Goal: Obtain resource: Download file/media

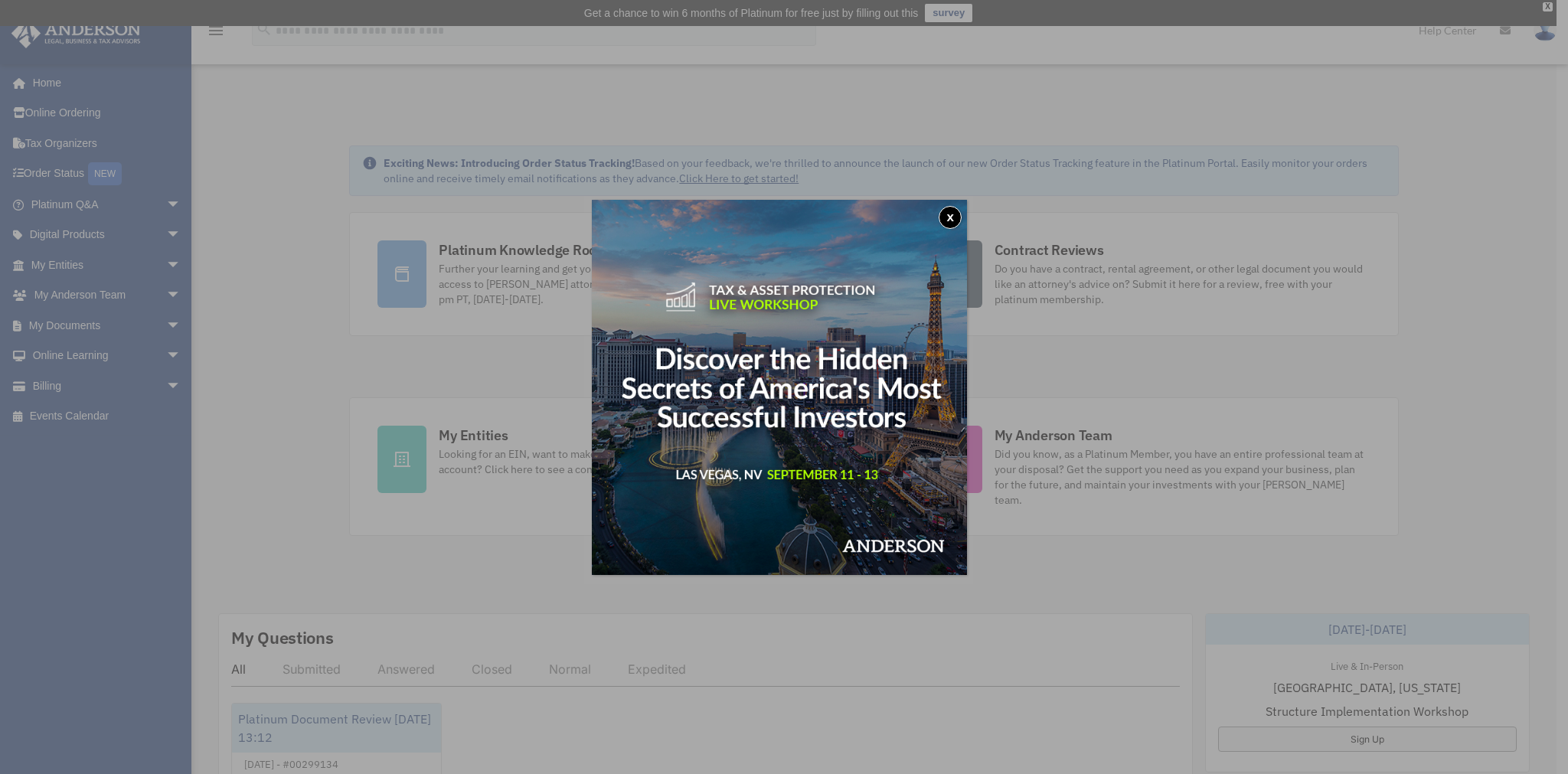
click at [959, 210] on button "x" at bounding box center [950, 217] width 23 height 23
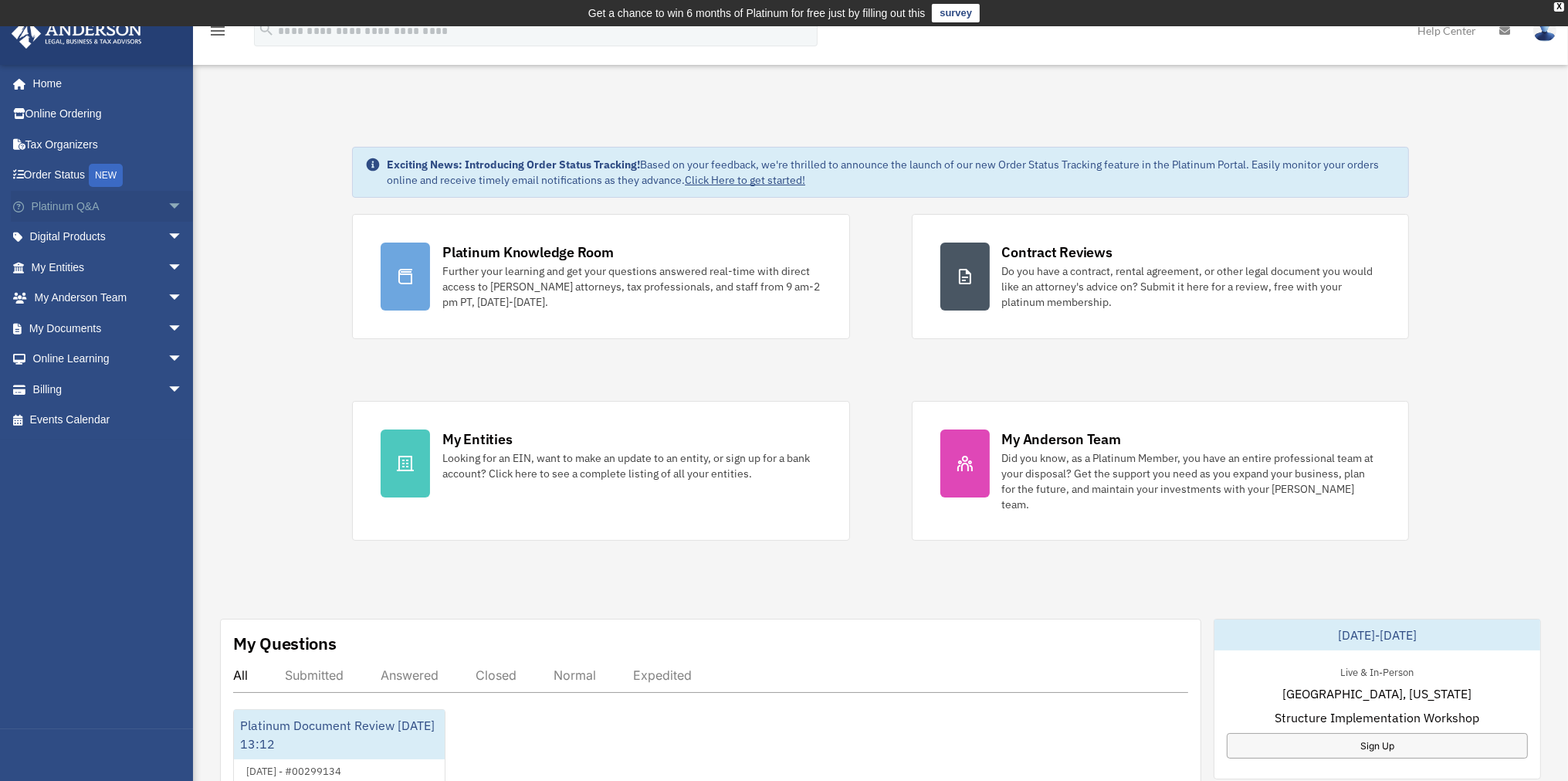
click at [47, 209] on link "Platinum Q&A arrow_drop_down" at bounding box center [108, 206] width 196 height 31
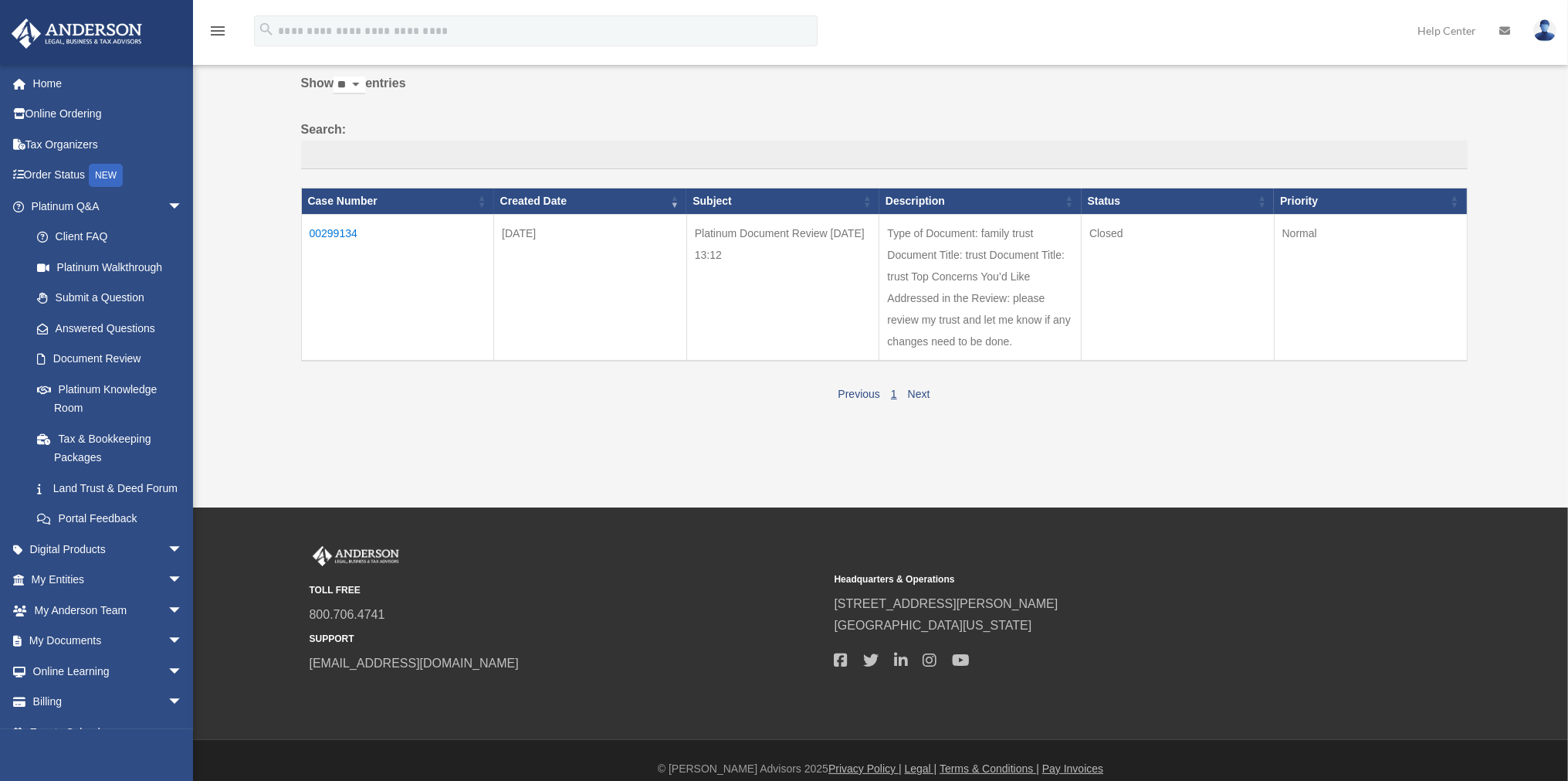
scroll to position [129, 0]
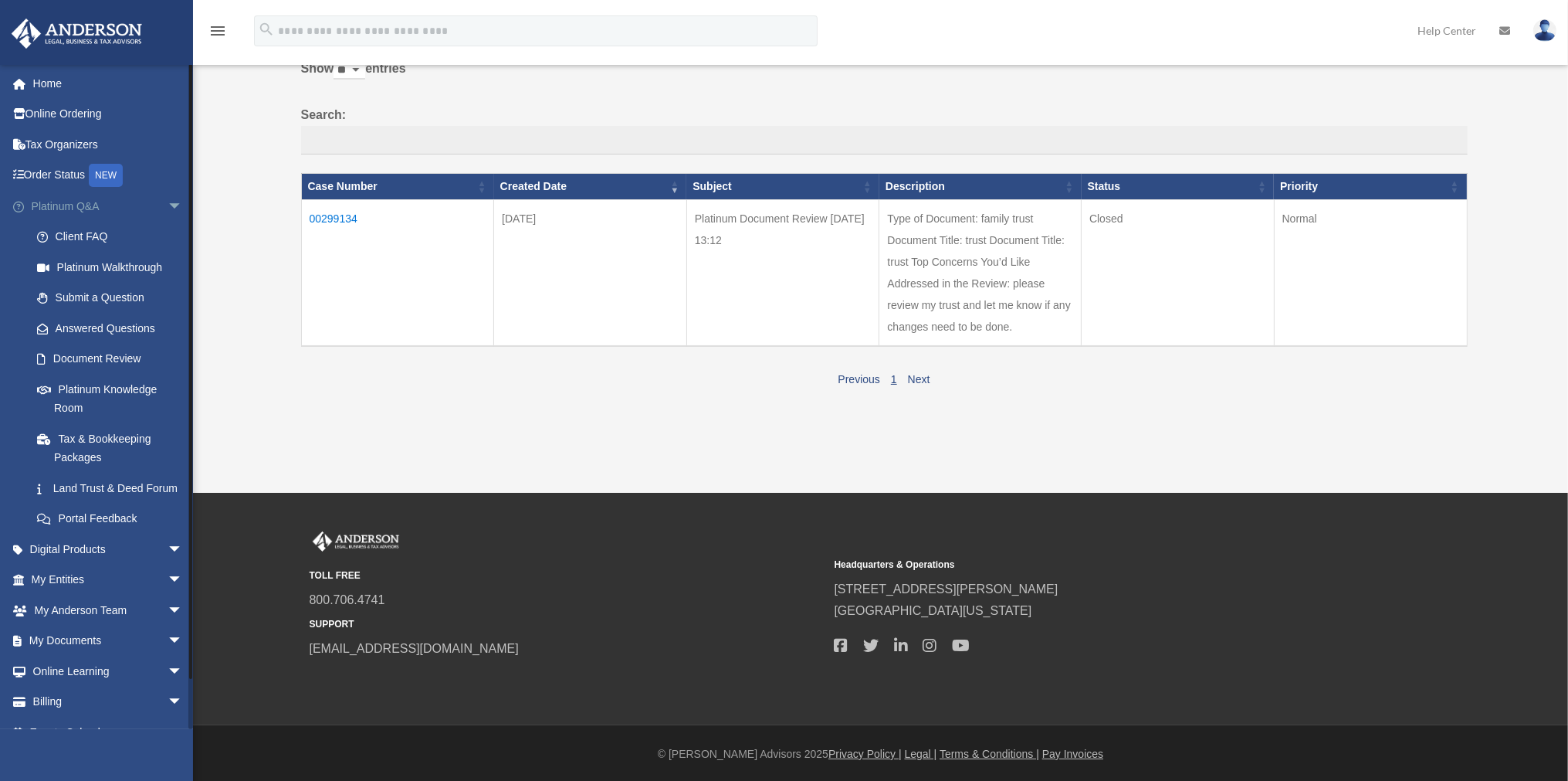
click at [167, 202] on span "arrow_drop_down" at bounding box center [183, 206] width 31 height 31
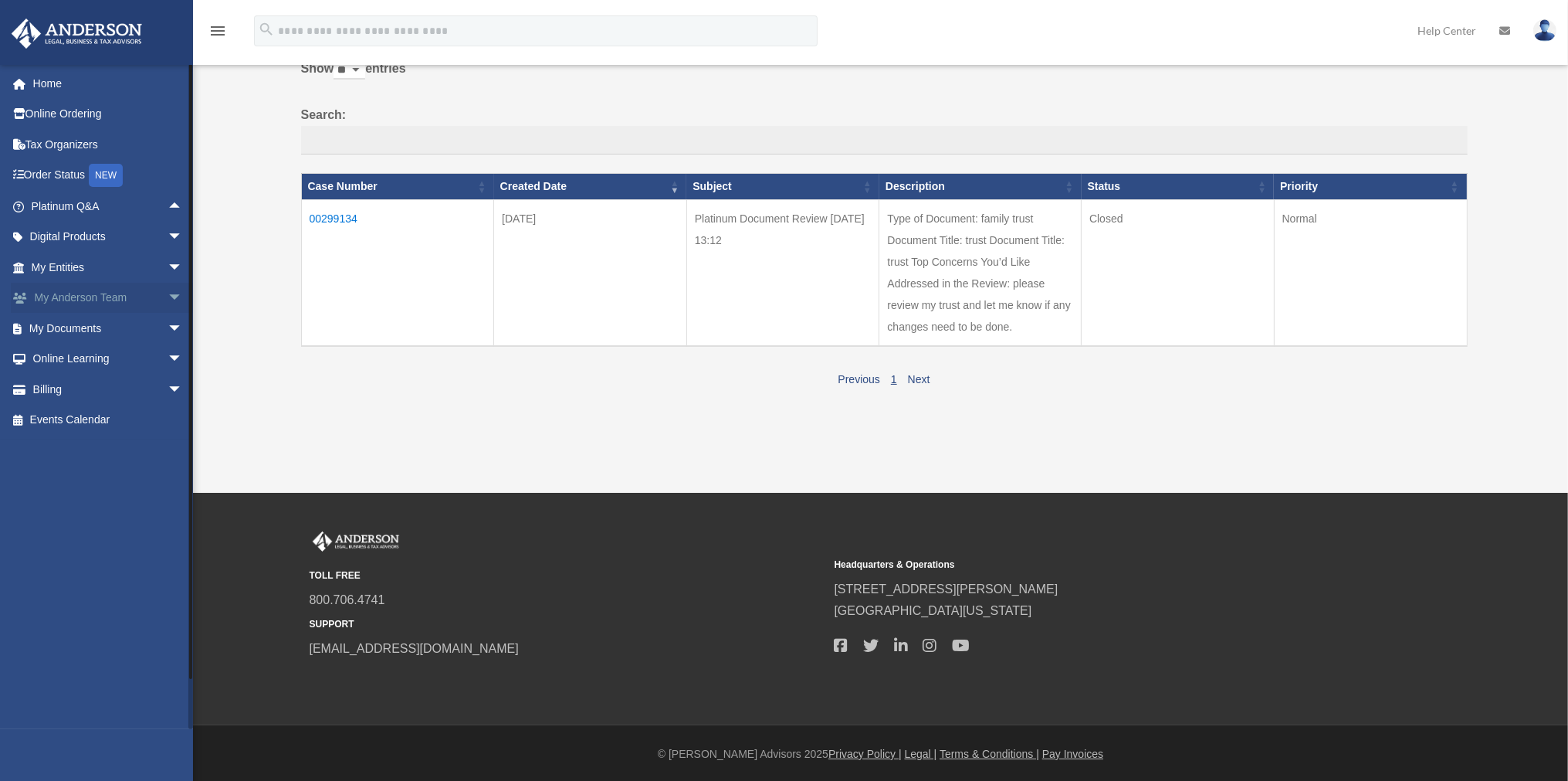
click at [167, 295] on span "arrow_drop_down" at bounding box center [183, 298] width 31 height 31
click at [121, 328] on link "My Anderson Team" at bounding box center [113, 329] width 184 height 31
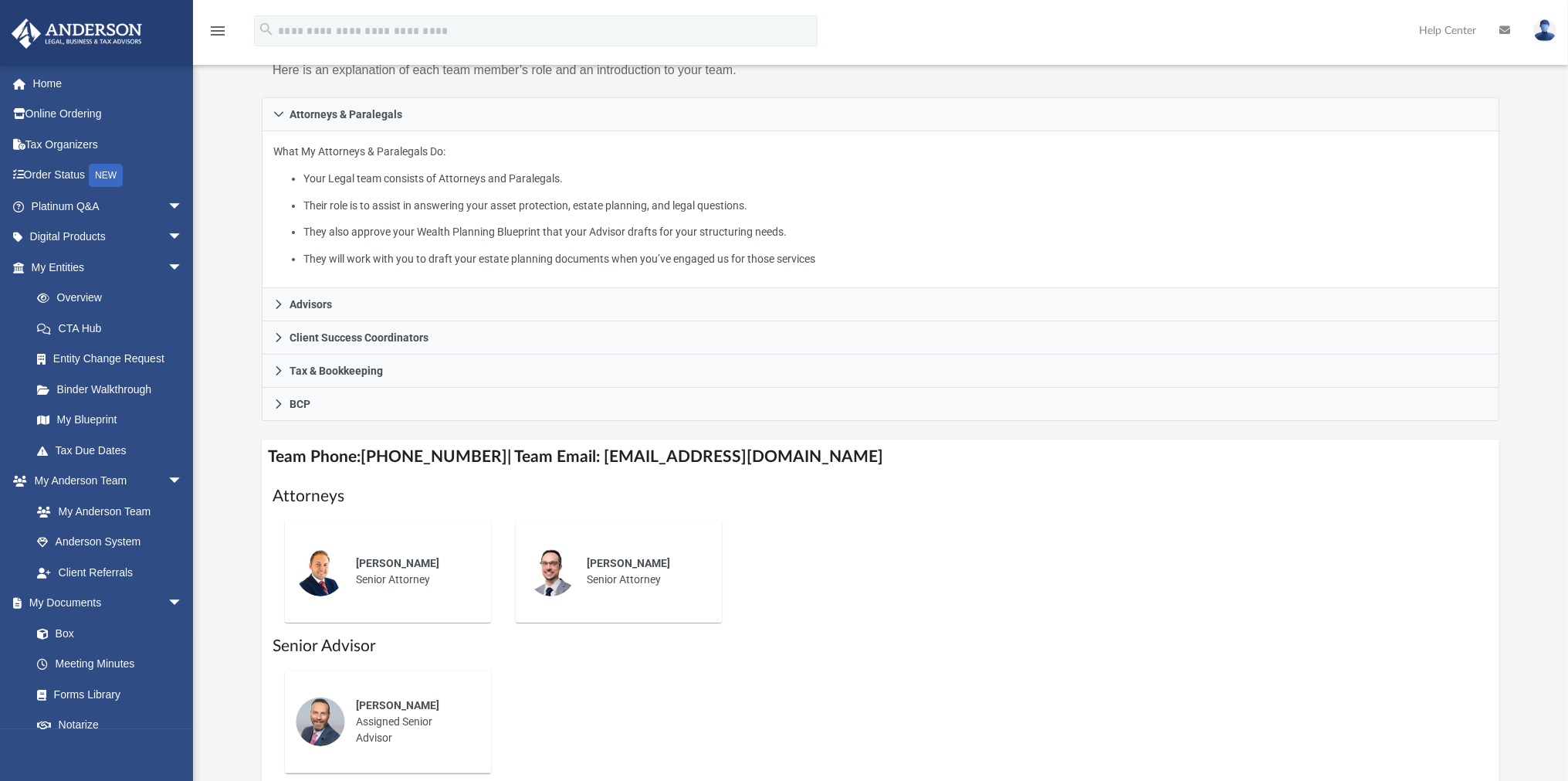
scroll to position [309, 0]
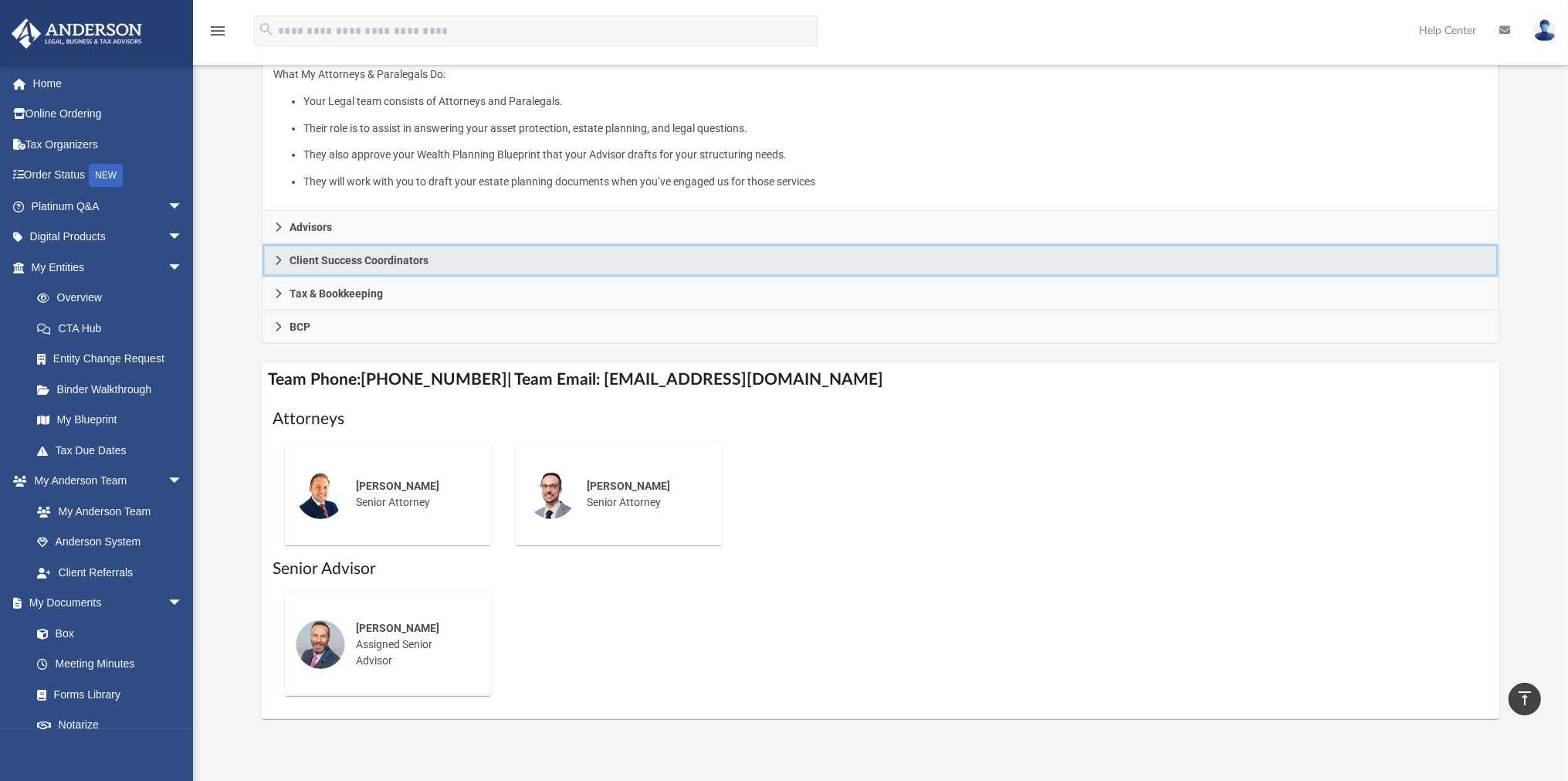
click at [416, 261] on span "Client Success Coordinators" at bounding box center [359, 260] width 139 height 10
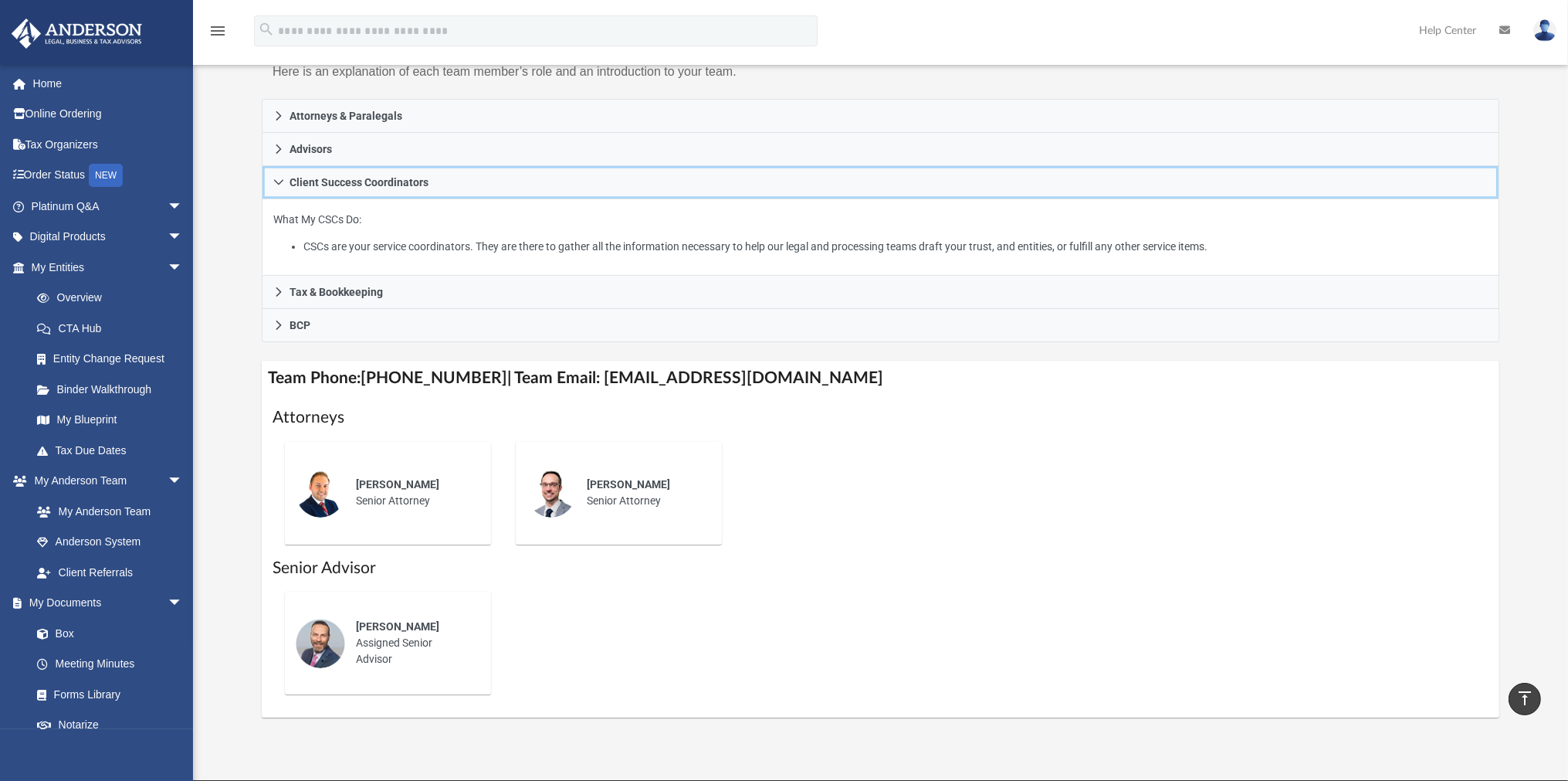
scroll to position [77, 0]
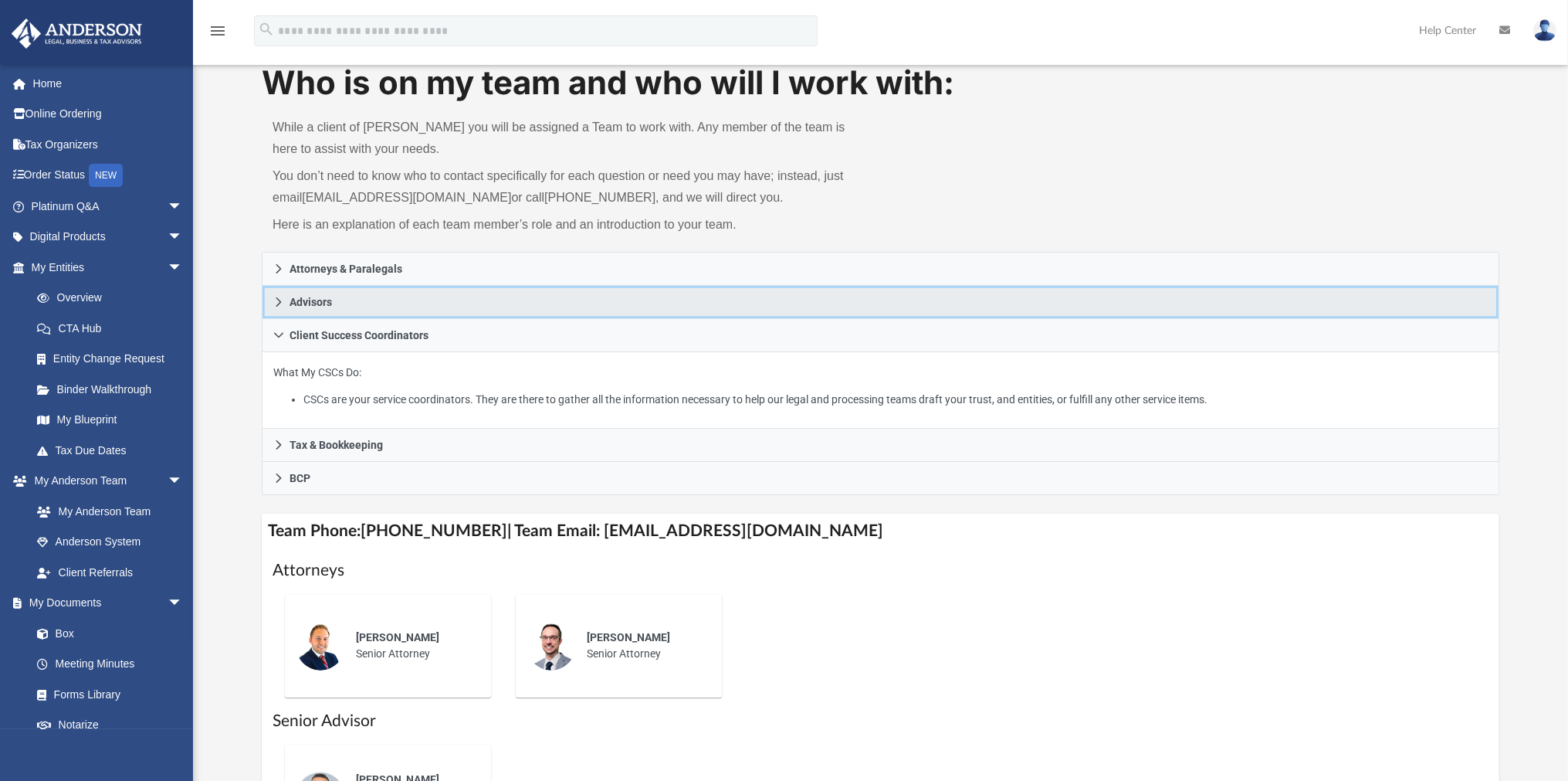
click at [312, 304] on span "Advisors" at bounding box center [311, 301] width 43 height 10
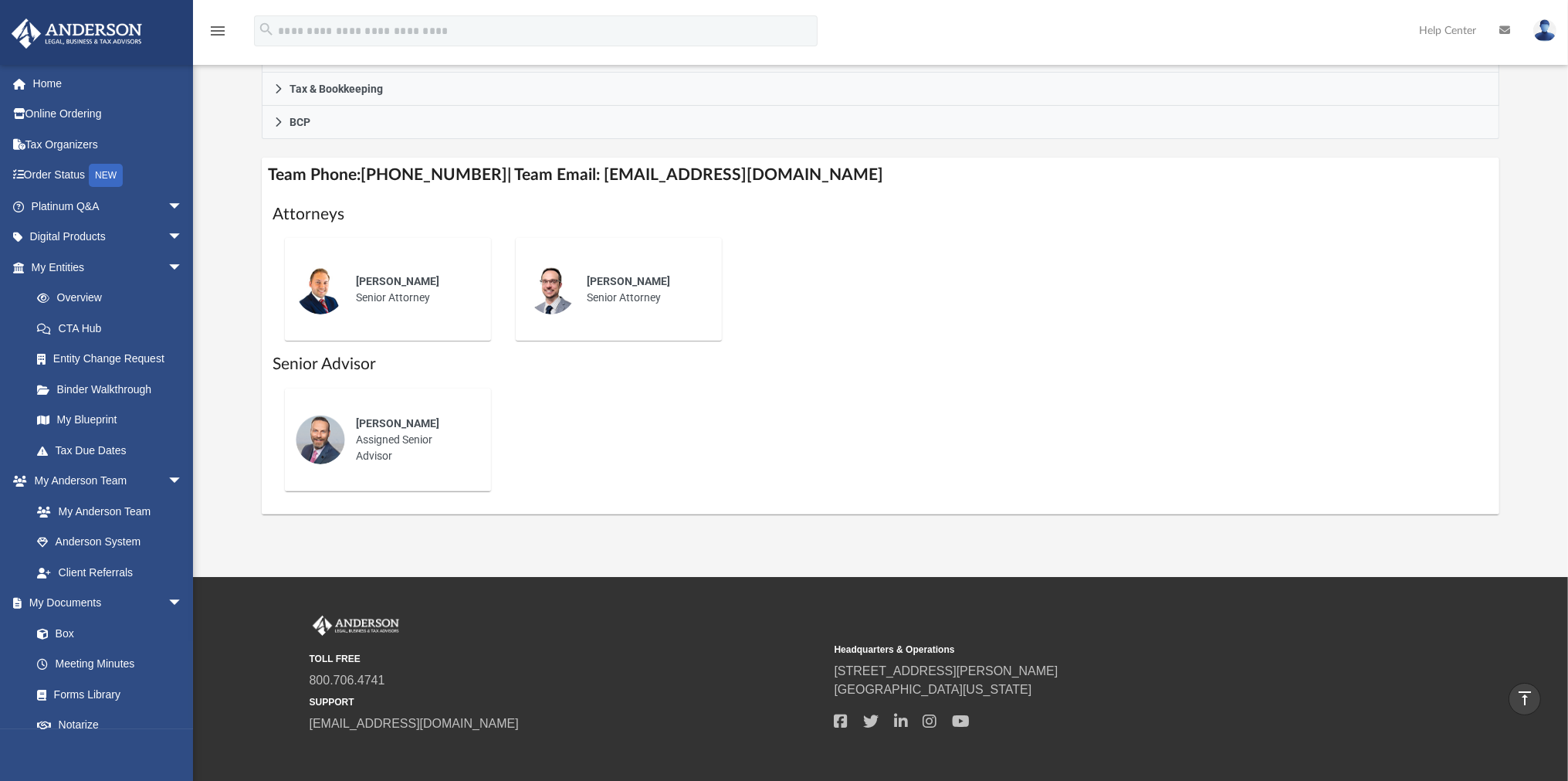
scroll to position [541, 0]
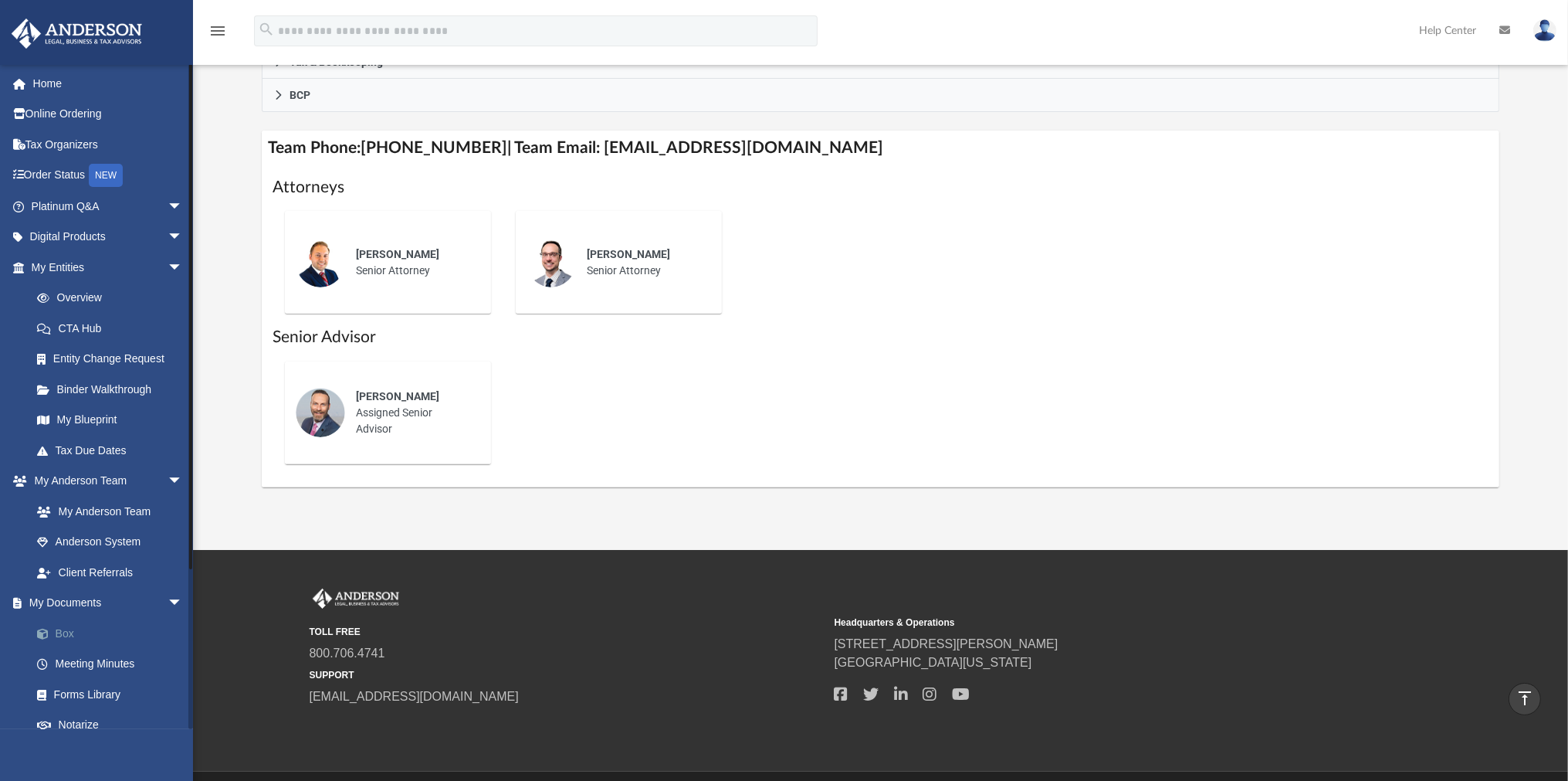
click at [67, 631] on link "Box" at bounding box center [113, 633] width 184 height 31
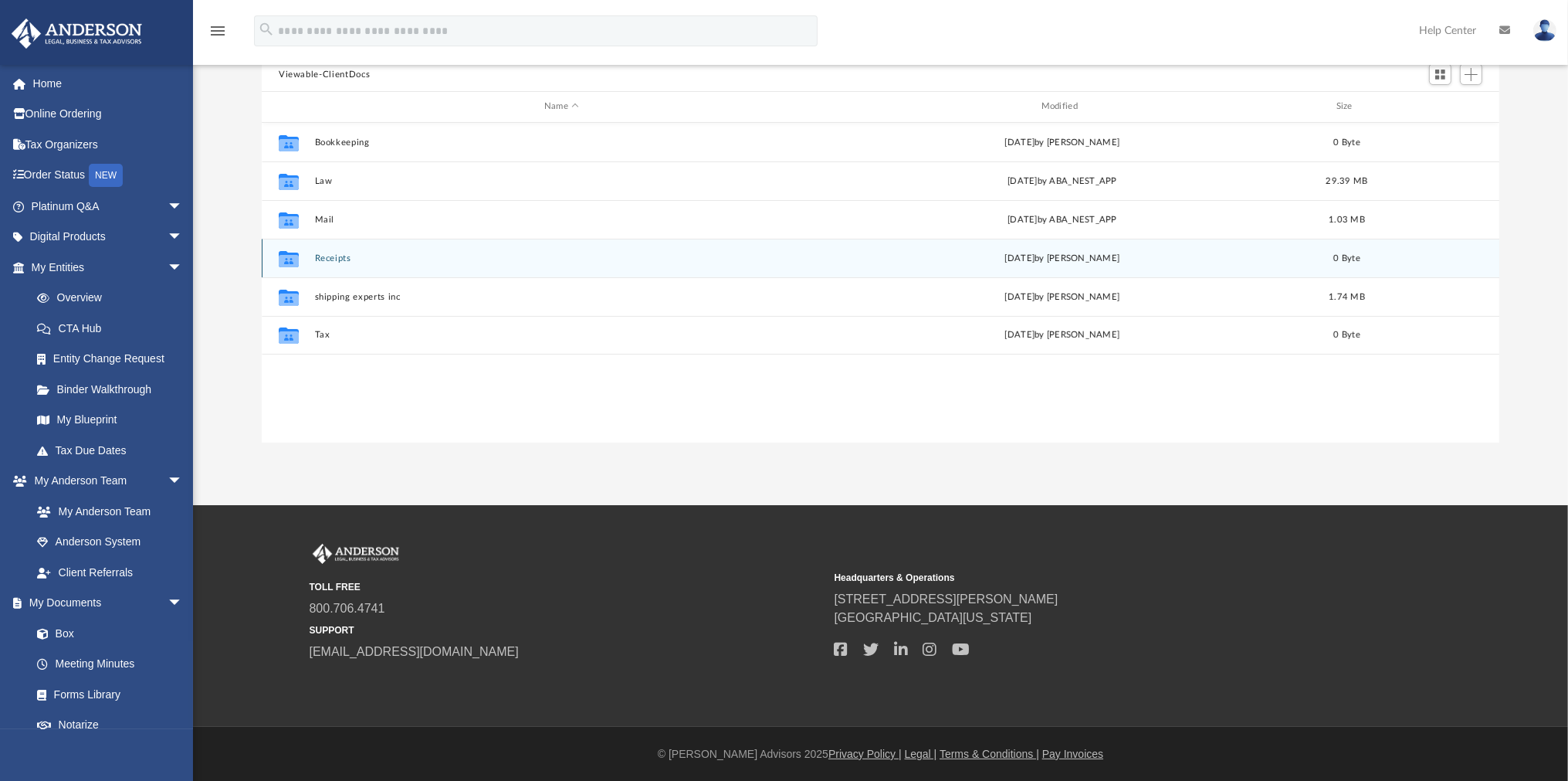
scroll to position [337, 1225]
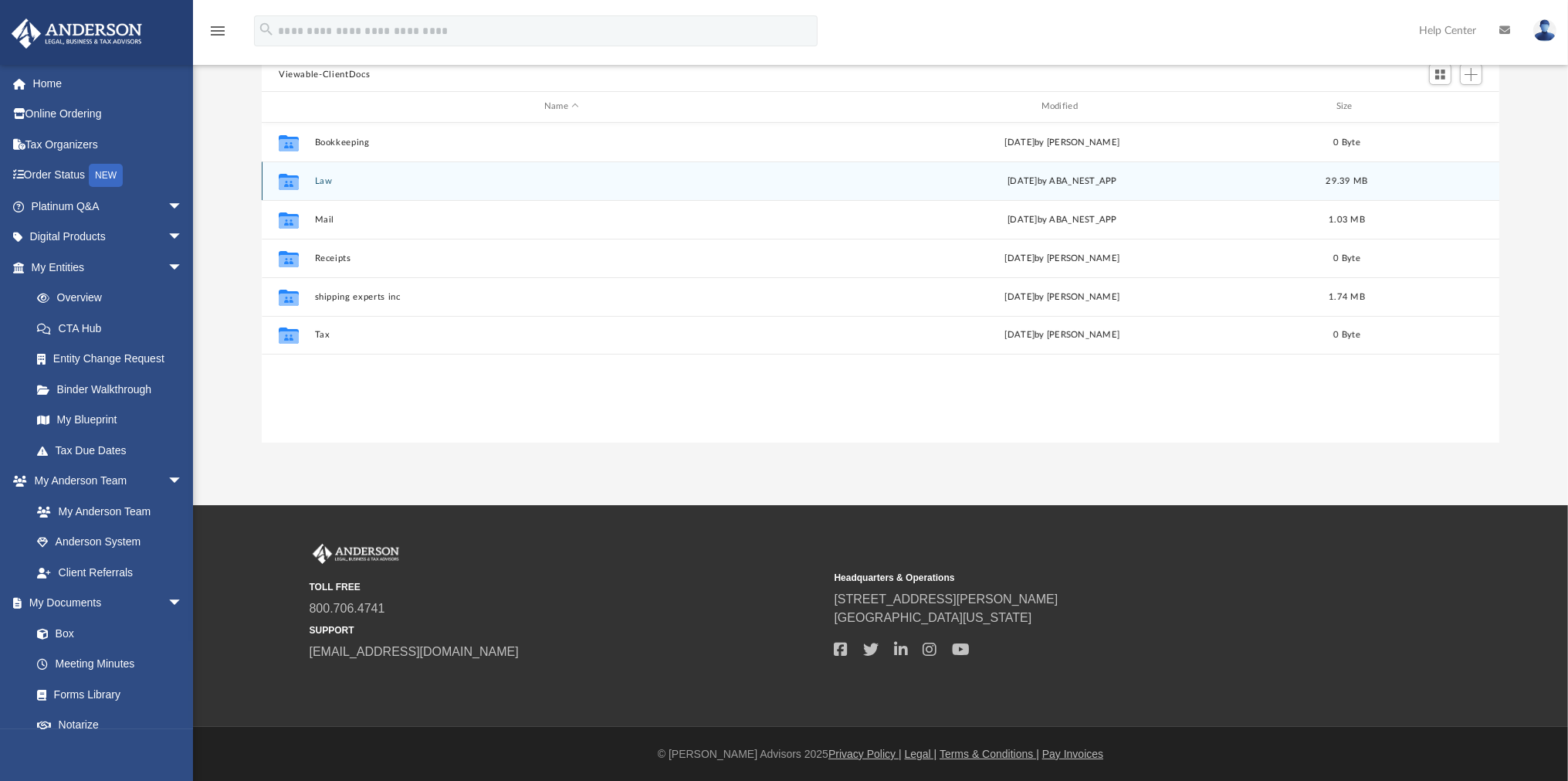
click at [332, 184] on button "Law" at bounding box center [562, 181] width 494 height 10
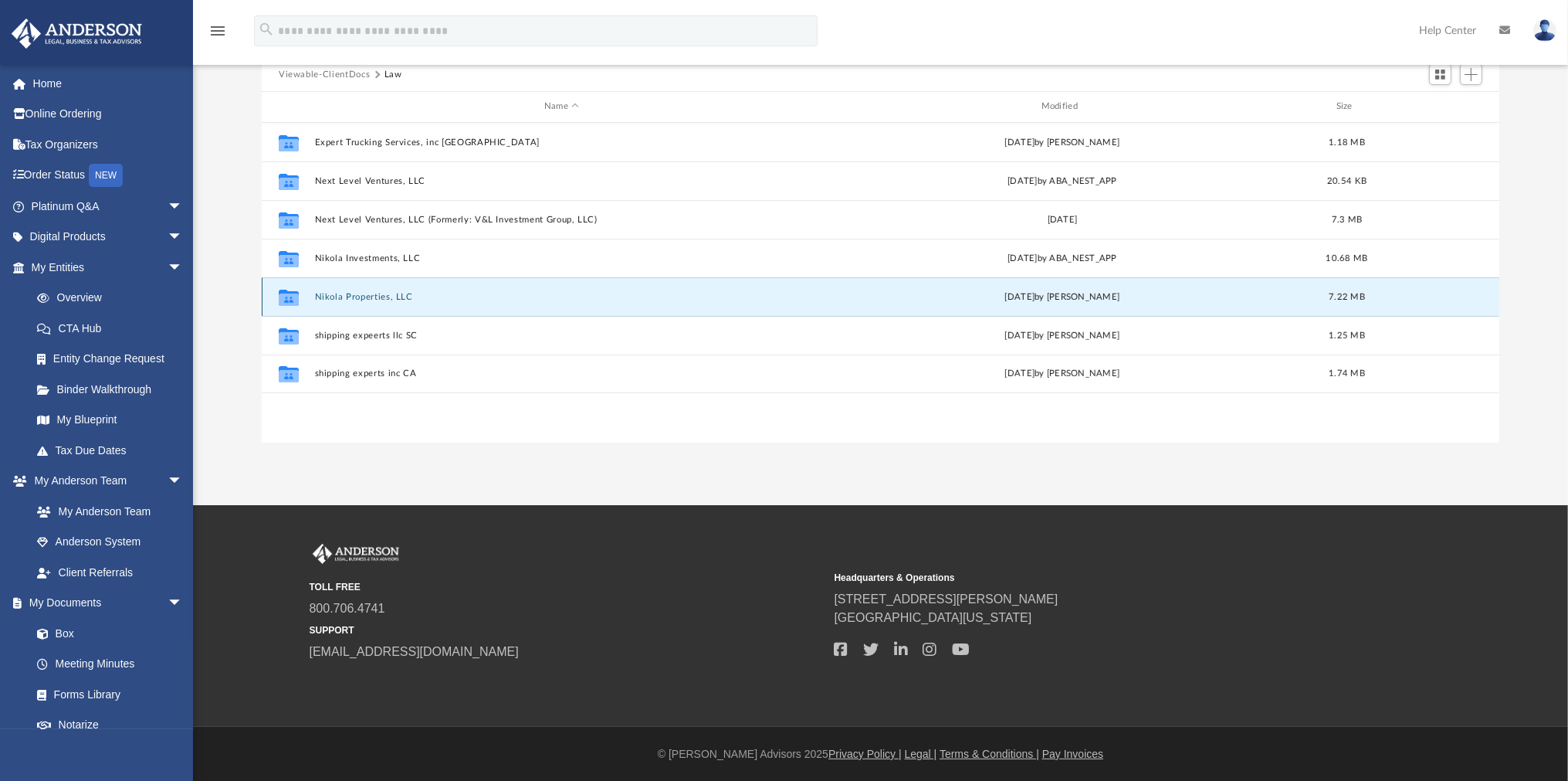
click at [361, 298] on button "Nikola Properties, LLC" at bounding box center [562, 297] width 494 height 10
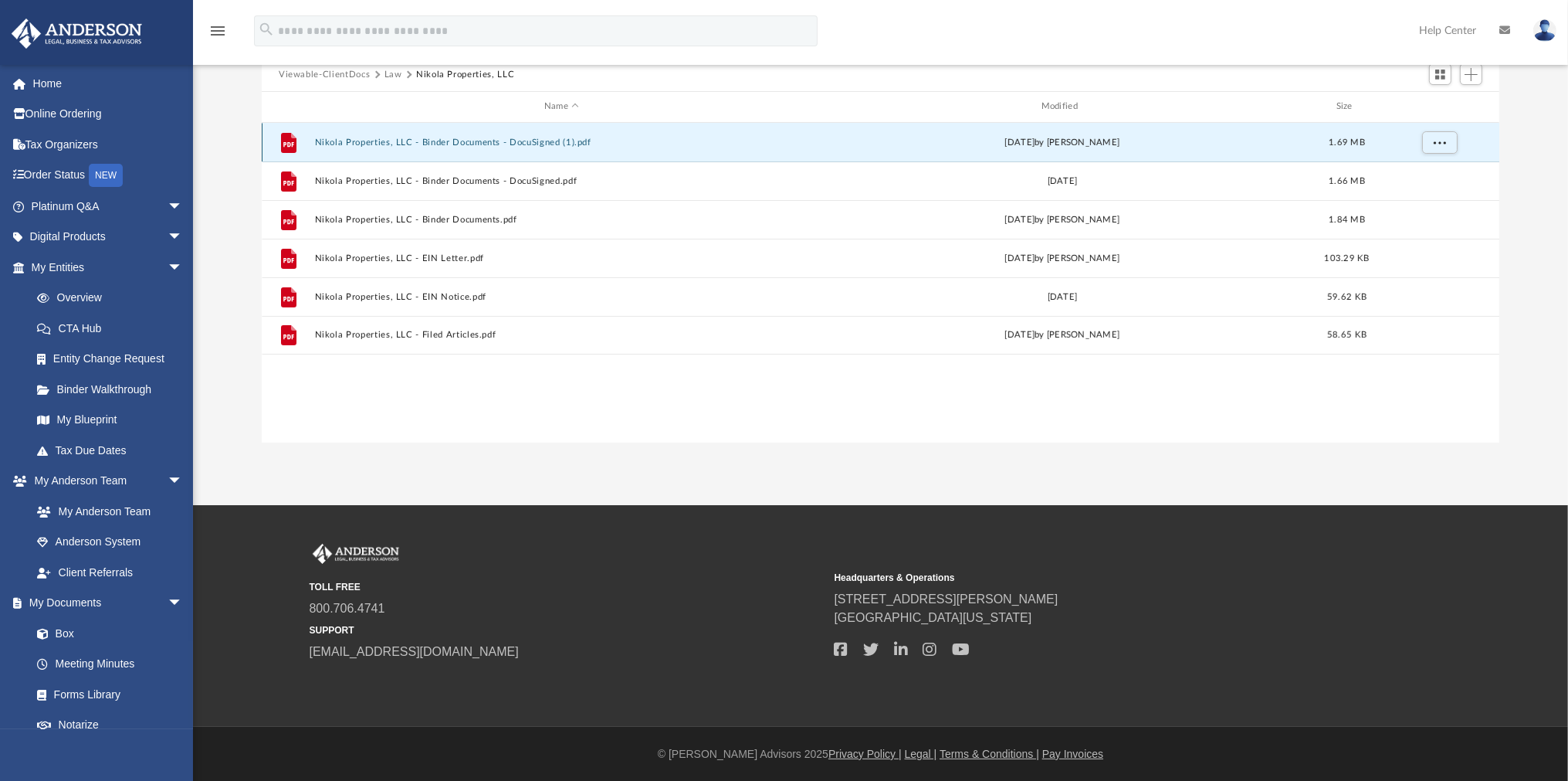
click at [446, 138] on button "Nikola Properties, LLC - Binder Documents - DocuSigned (1).pdf" at bounding box center [562, 143] width 494 height 10
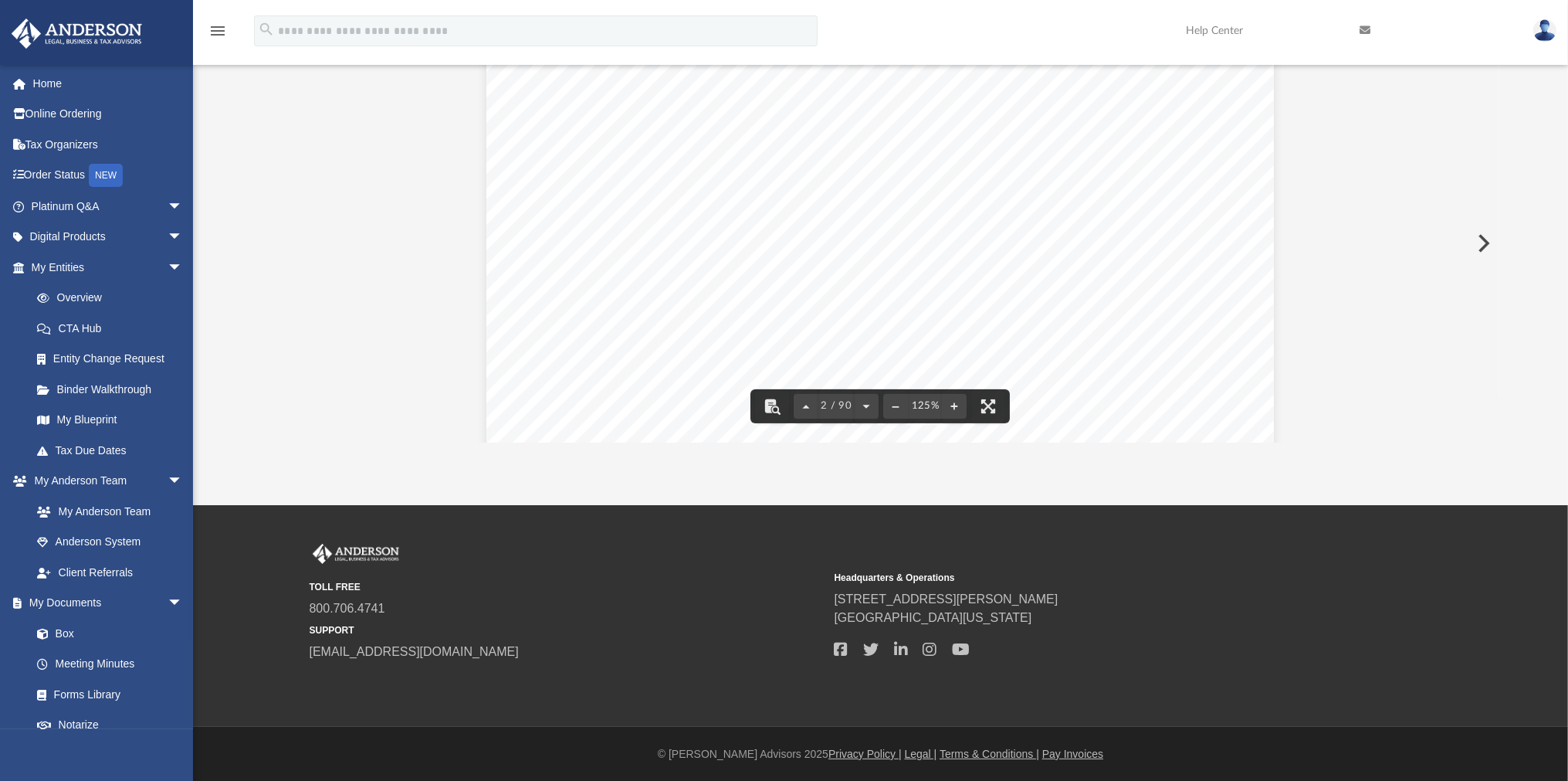
scroll to position [1313, 0]
click at [976, 404] on button "File preview" at bounding box center [988, 407] width 34 height 34
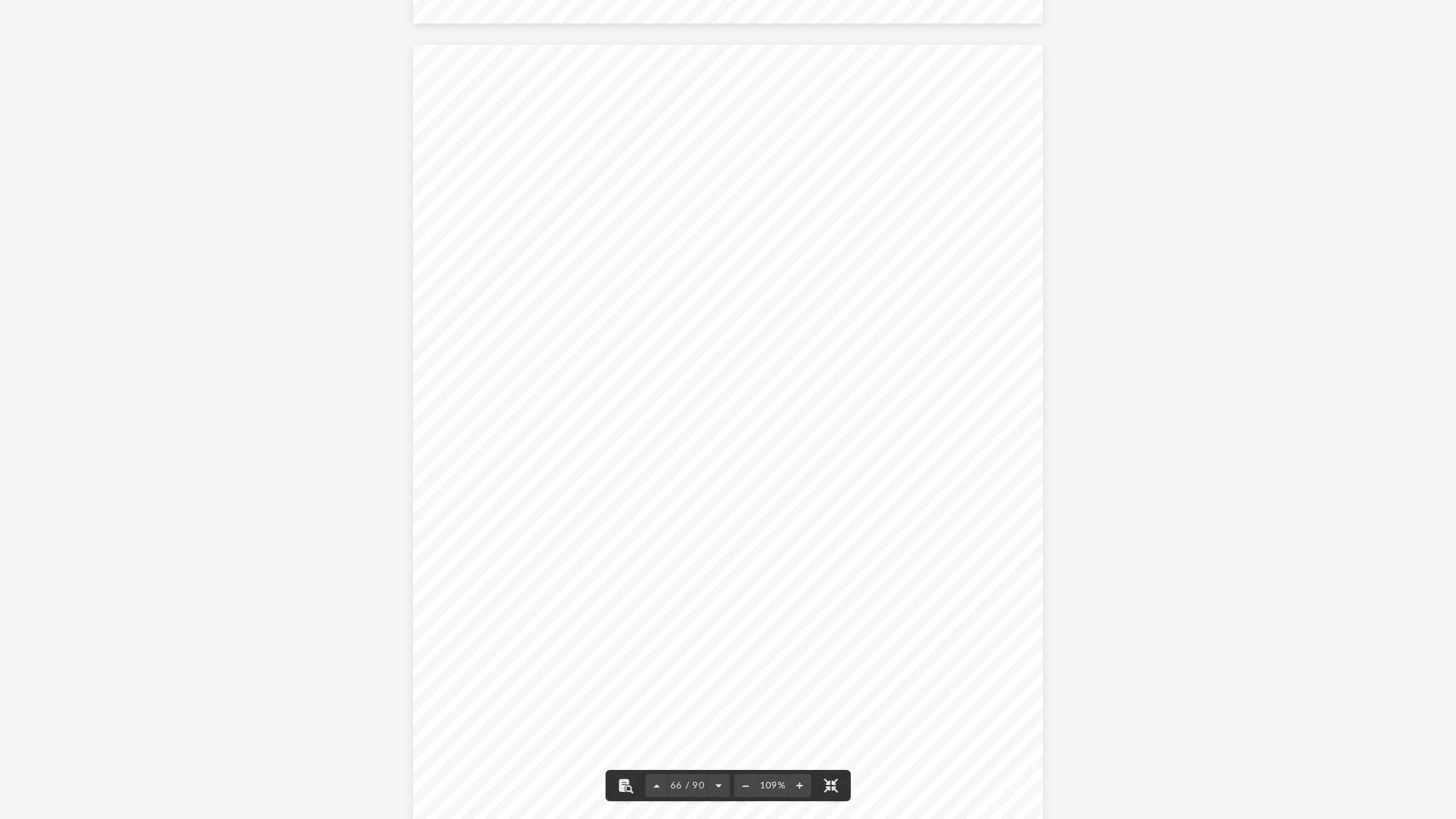
scroll to position [54436, 0]
click at [833, 718] on button "File preview" at bounding box center [830, 786] width 31 height 31
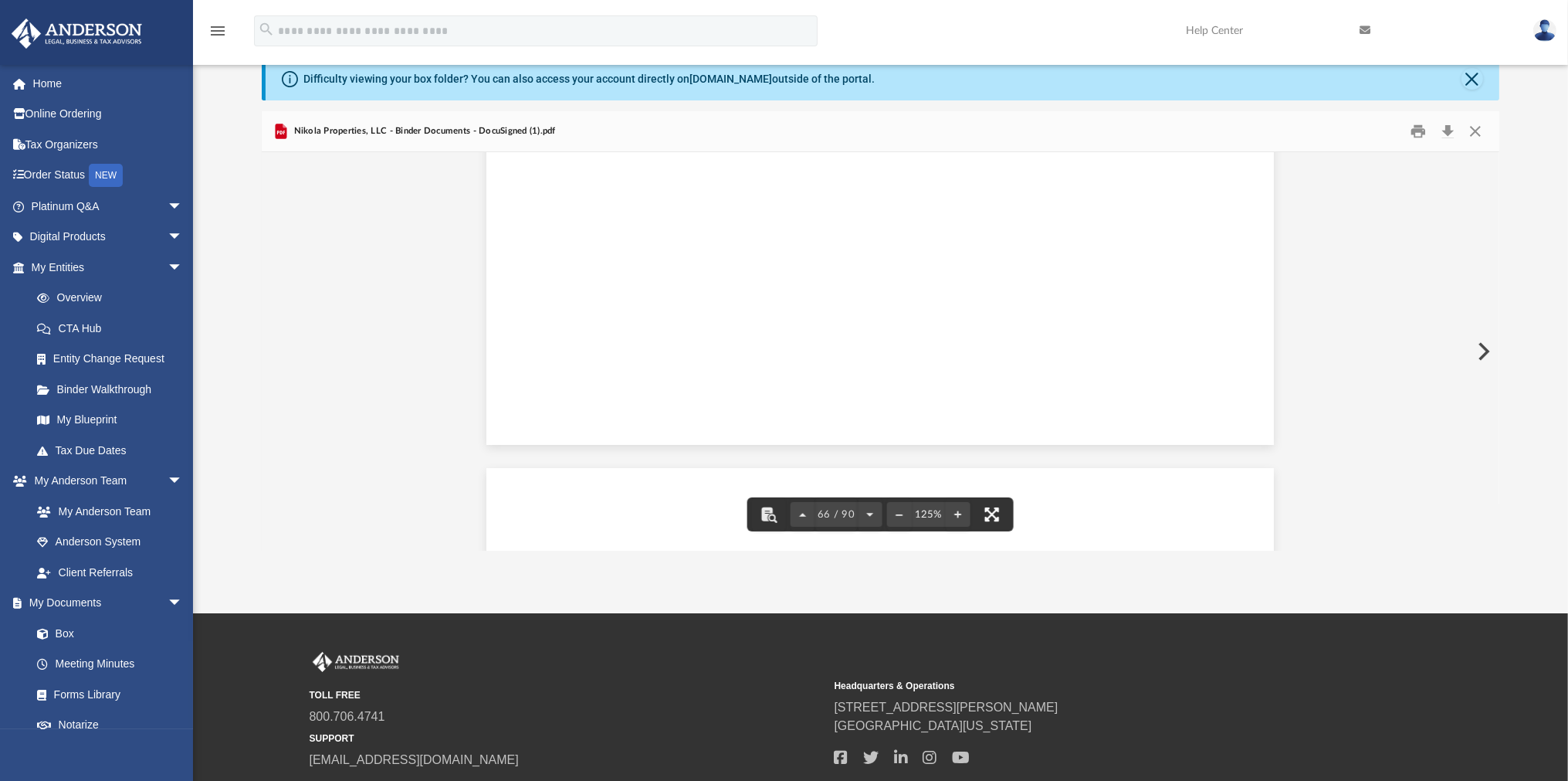
scroll to position [67780, 0]
click at [1417, 131] on button "Print" at bounding box center [1419, 132] width 31 height 24
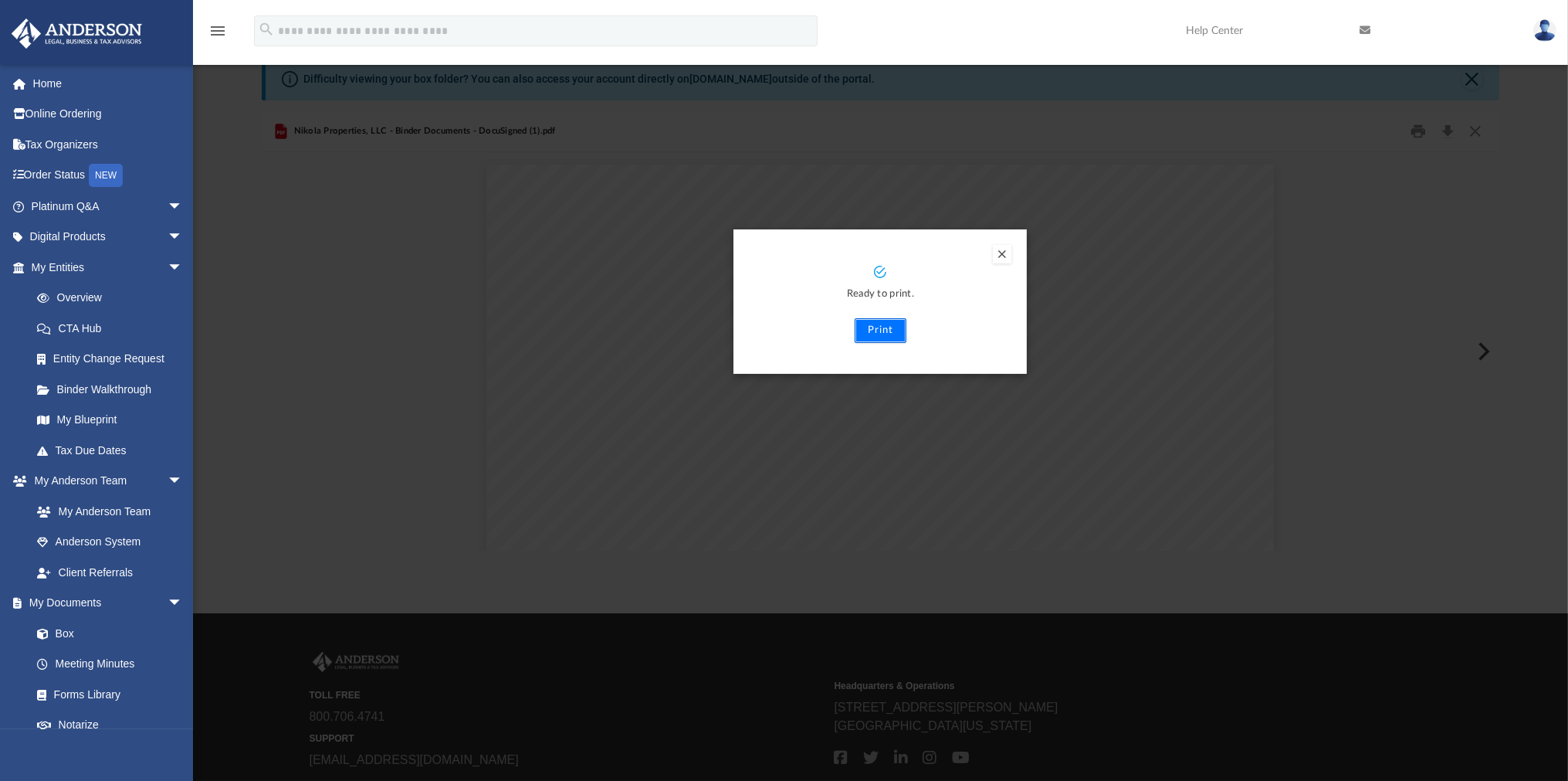
click at [887, 329] on button "Print" at bounding box center [881, 330] width 52 height 25
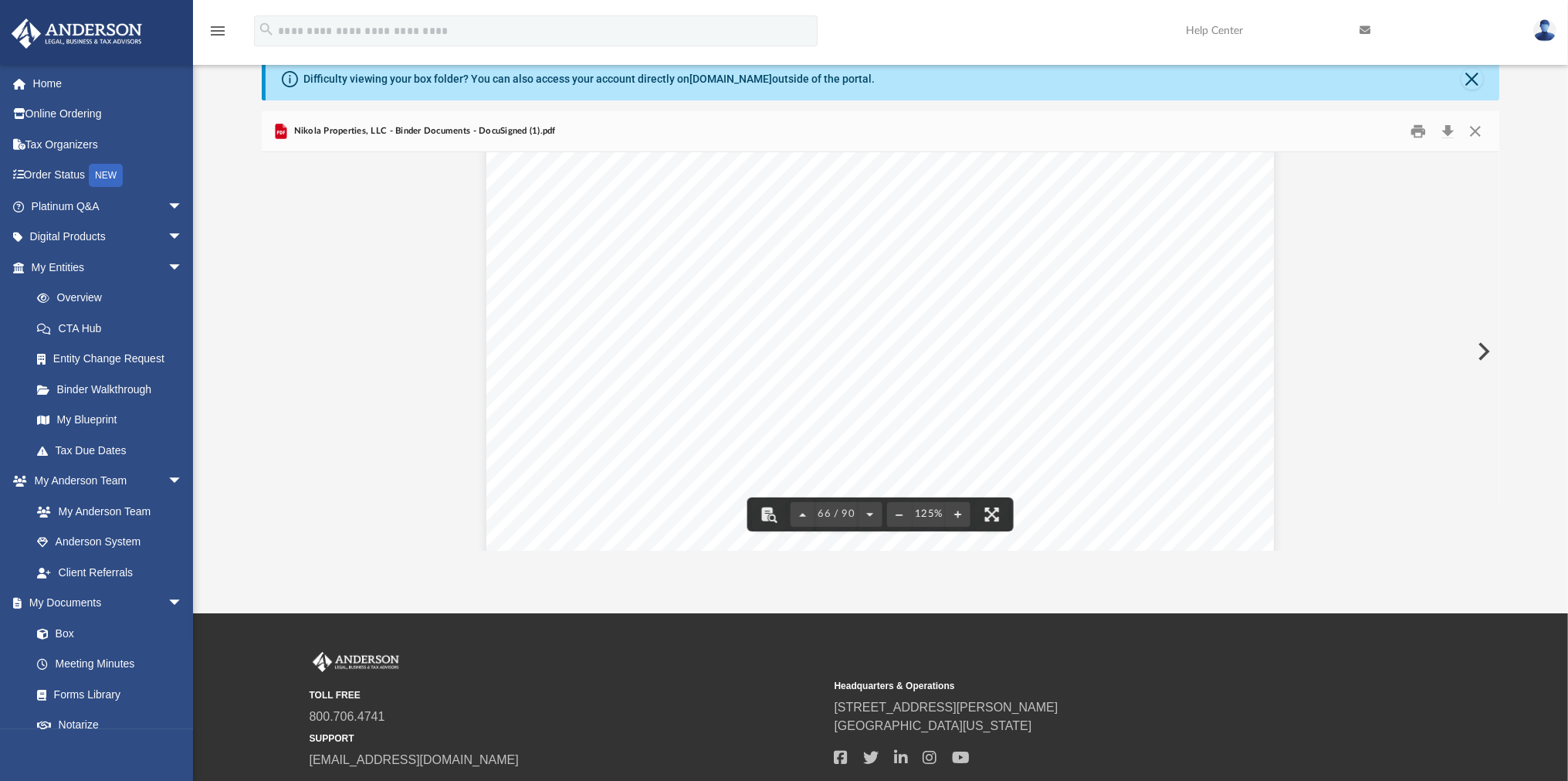
scroll to position [67858, 0]
click at [998, 518] on button "File preview" at bounding box center [992, 514] width 34 height 34
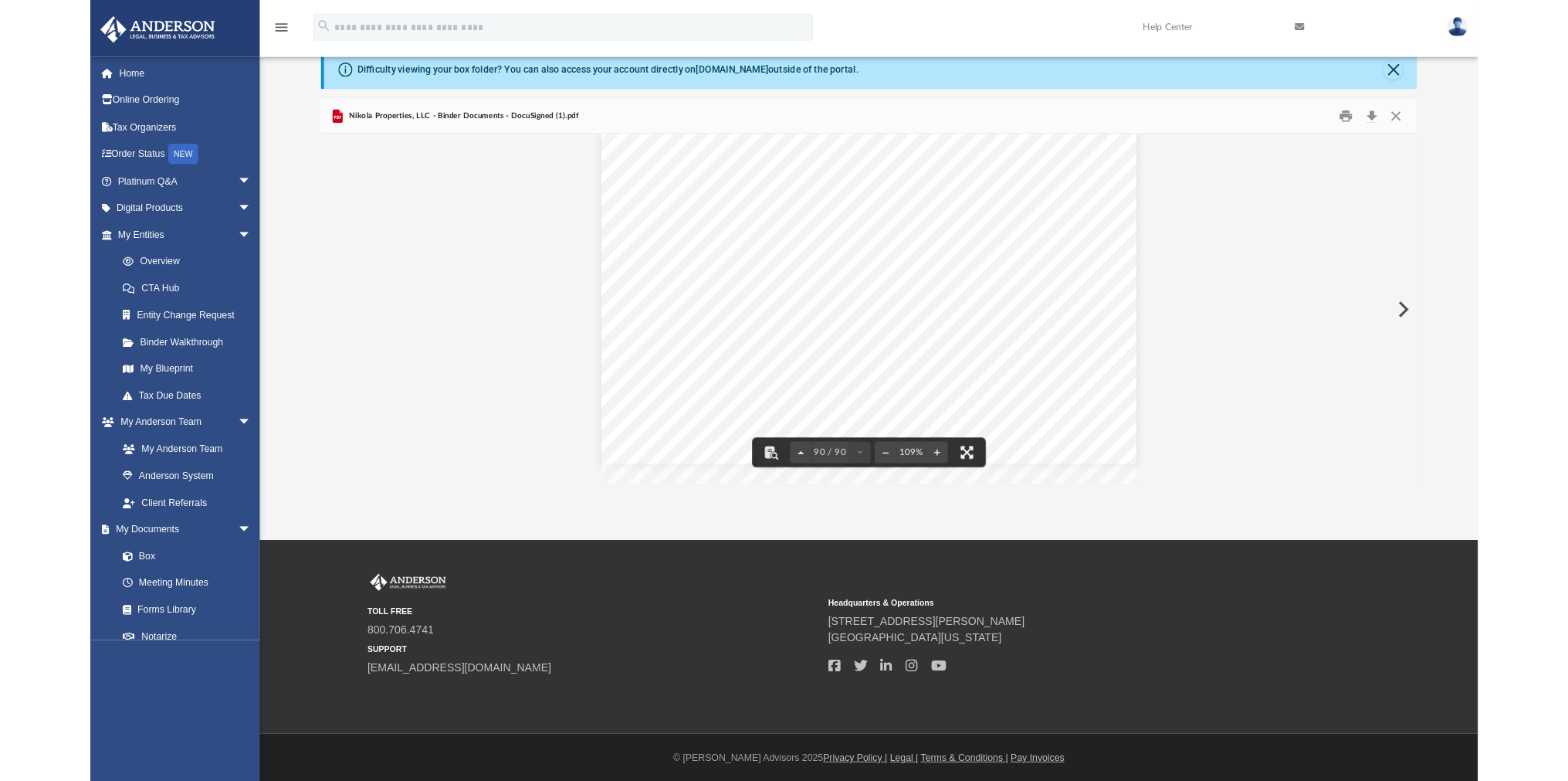
scroll to position [337, 1225]
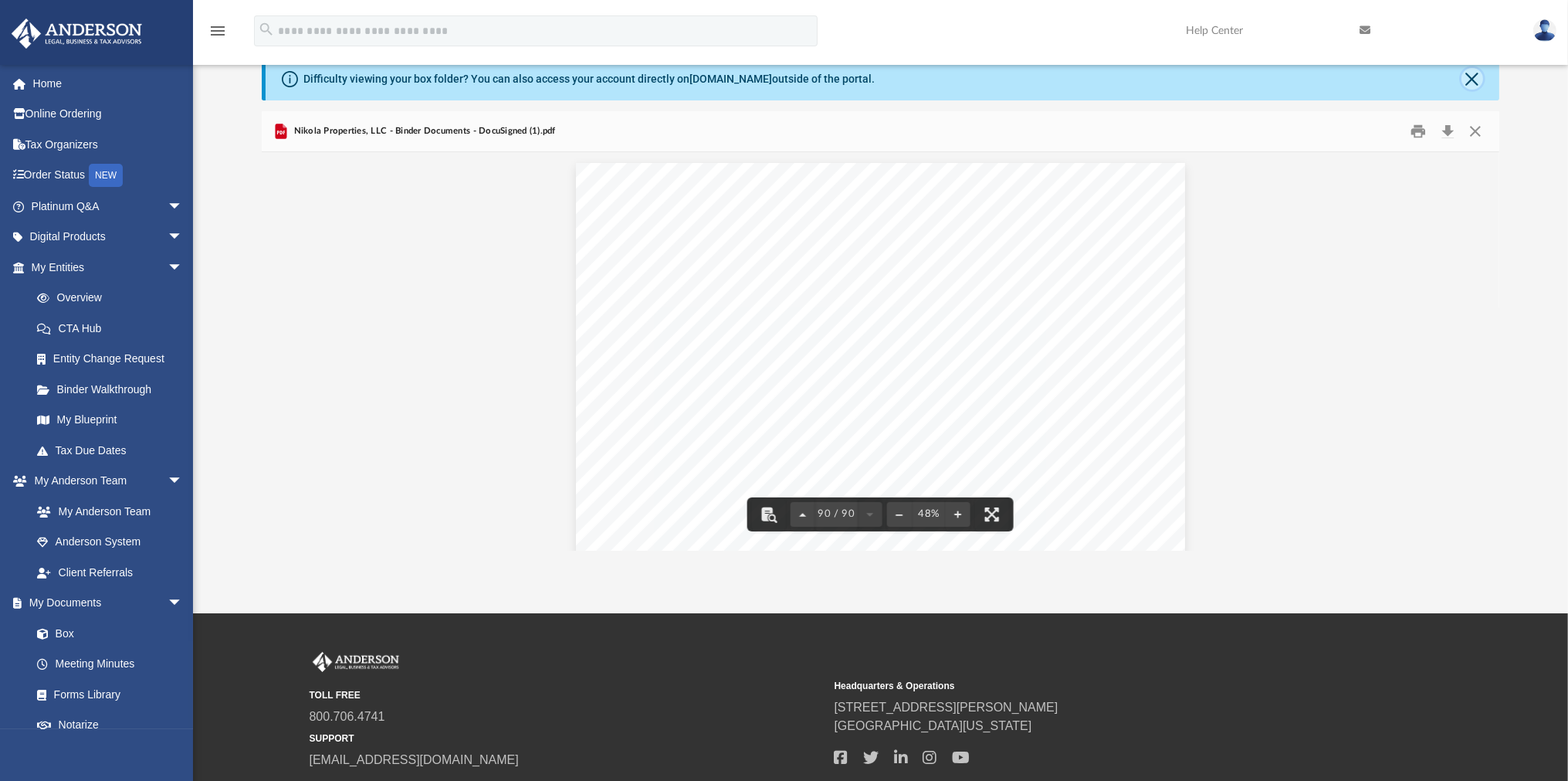
click at [1473, 80] on button "Close" at bounding box center [1472, 78] width 22 height 22
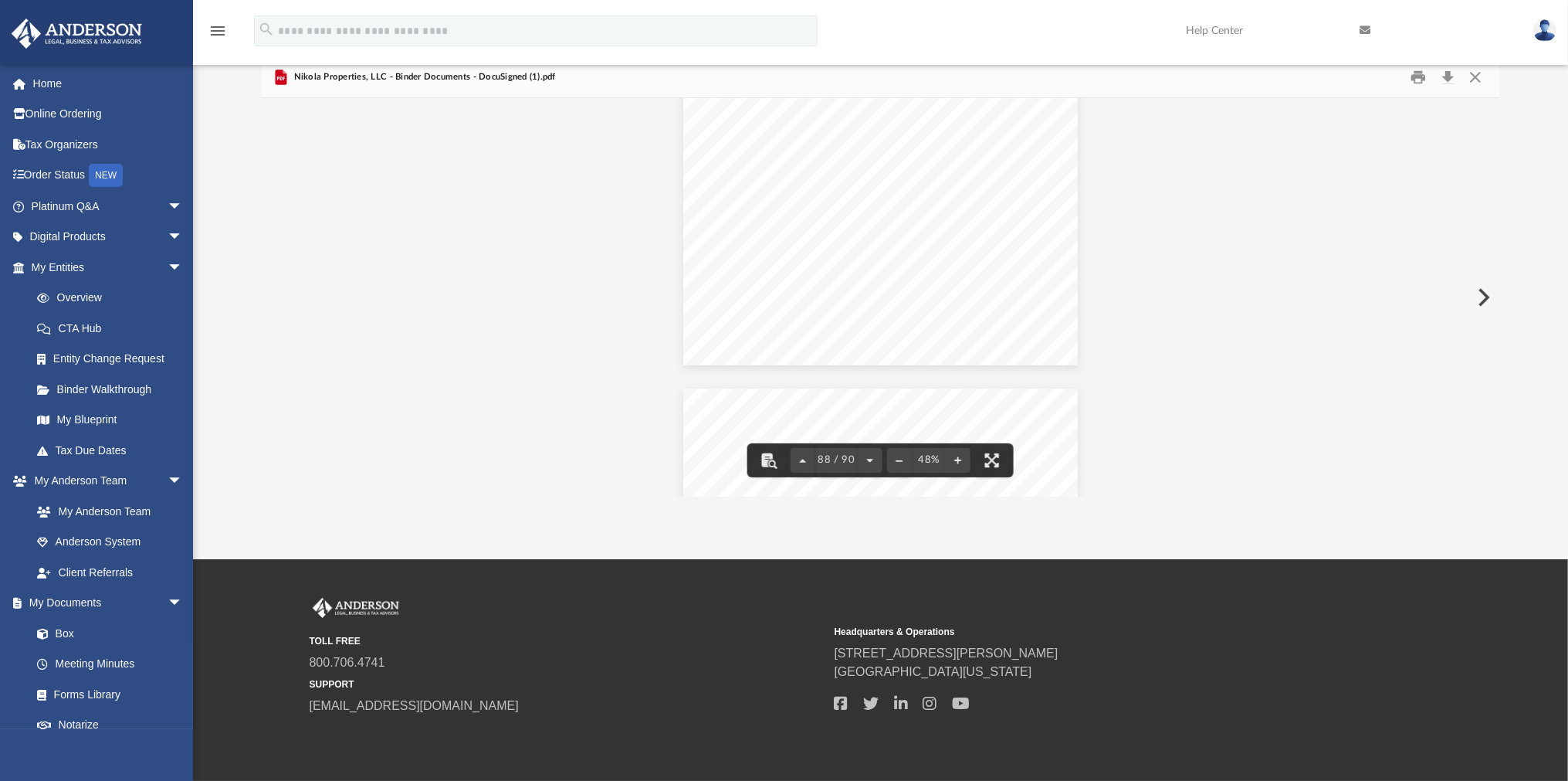
scroll to position [36036, 0]
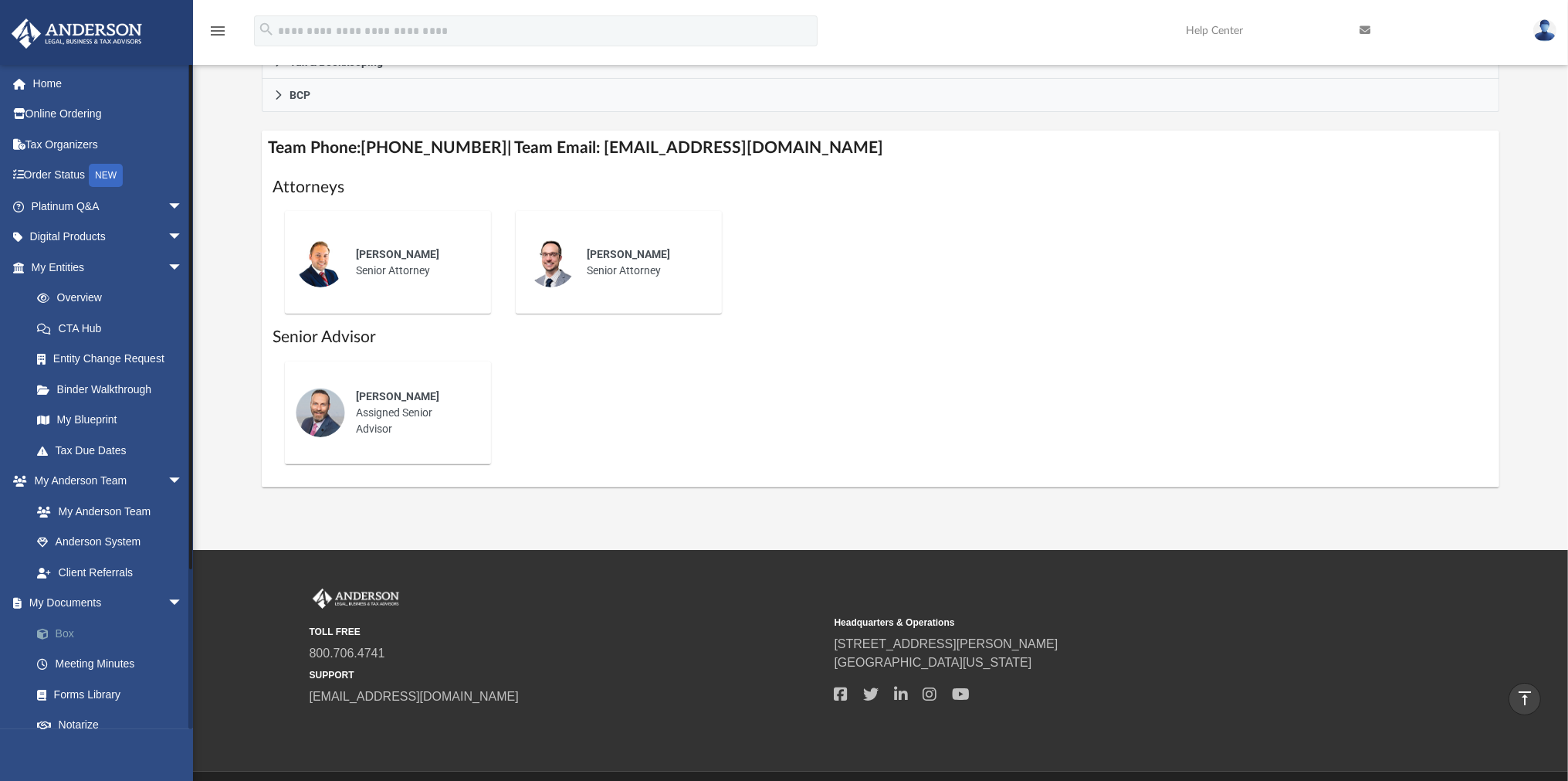
click at [59, 626] on link "Box" at bounding box center [113, 633] width 184 height 31
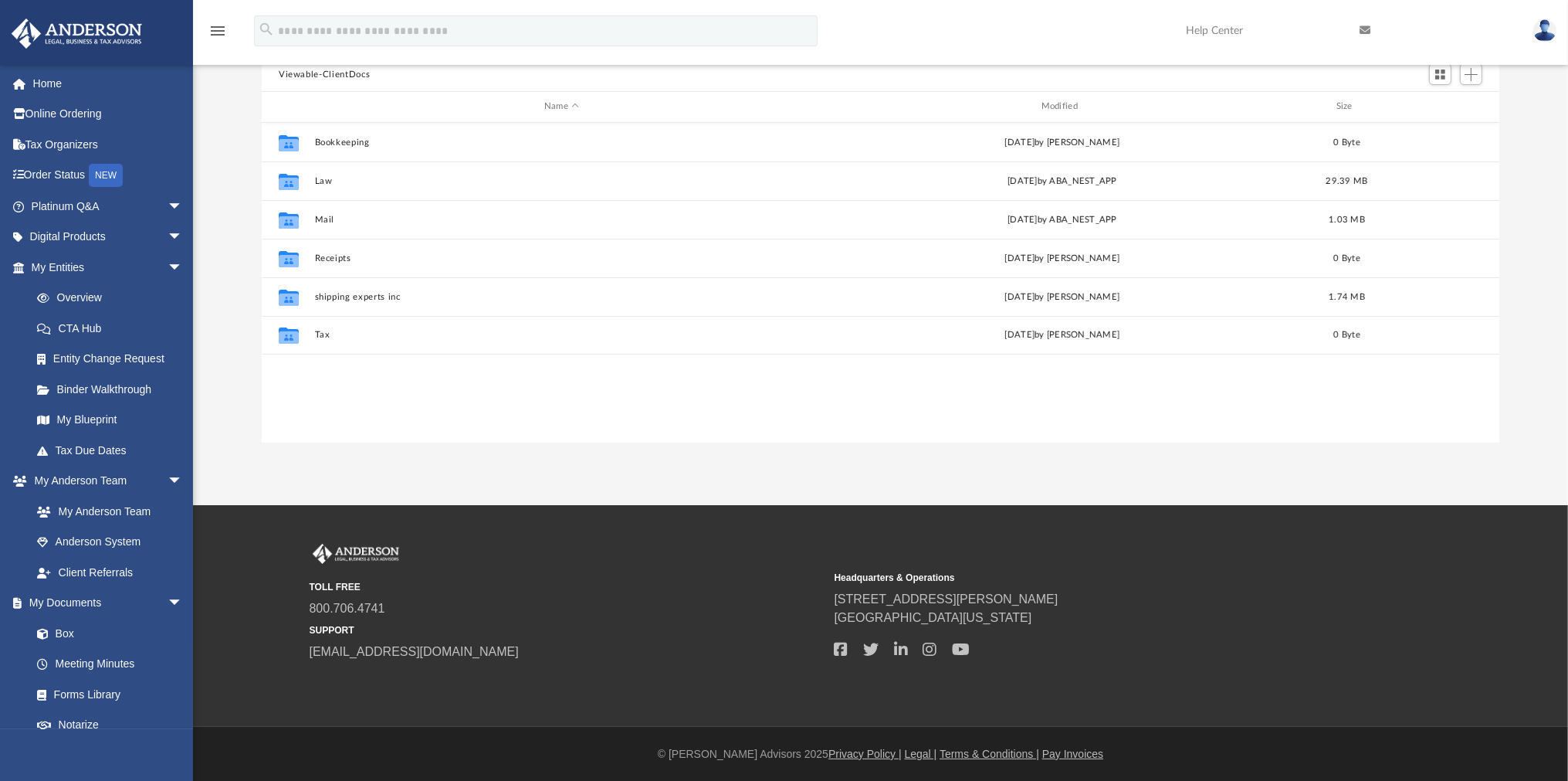
scroll to position [337, 1225]
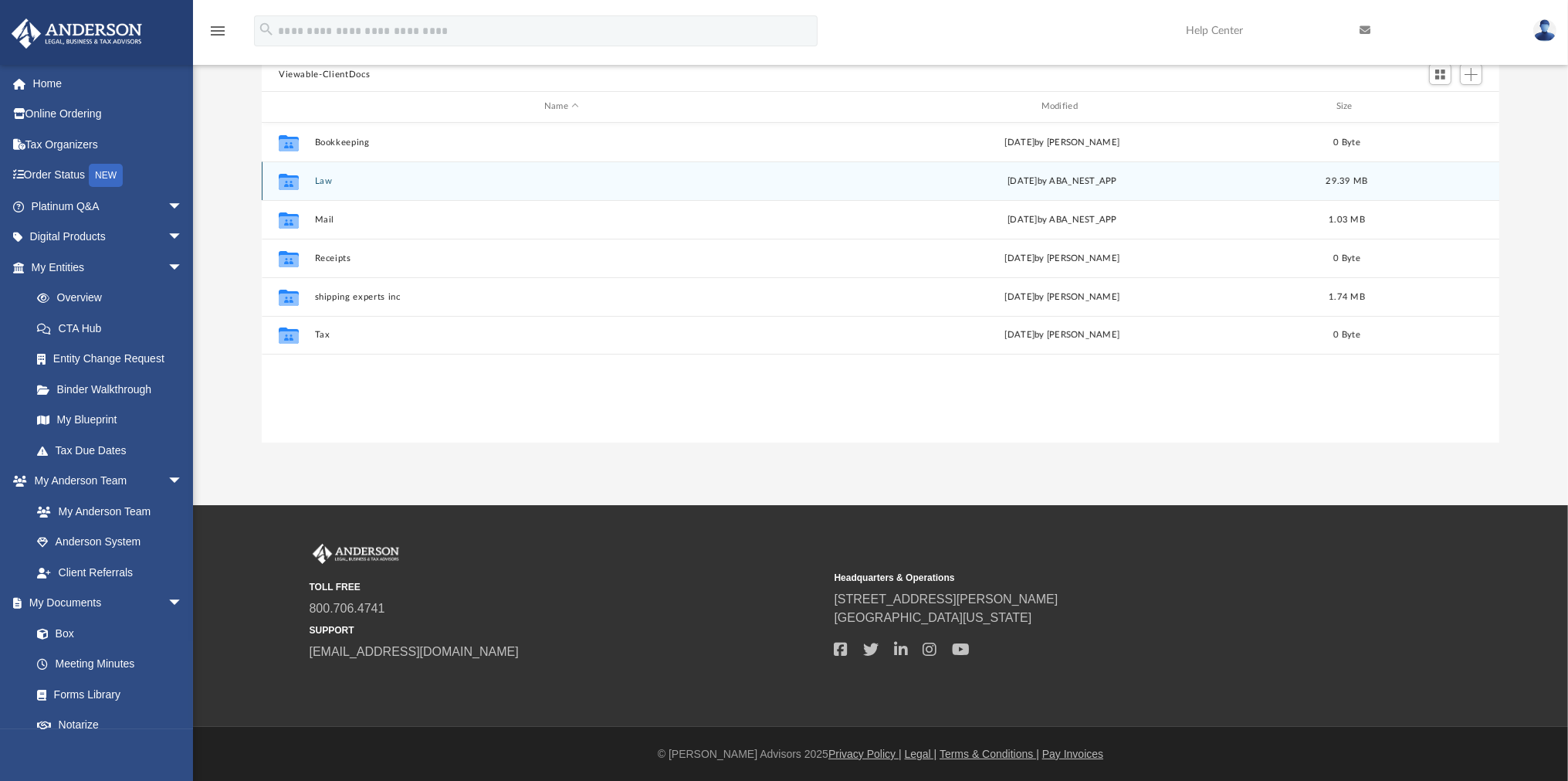
click at [345, 176] on button "Law" at bounding box center [562, 181] width 494 height 10
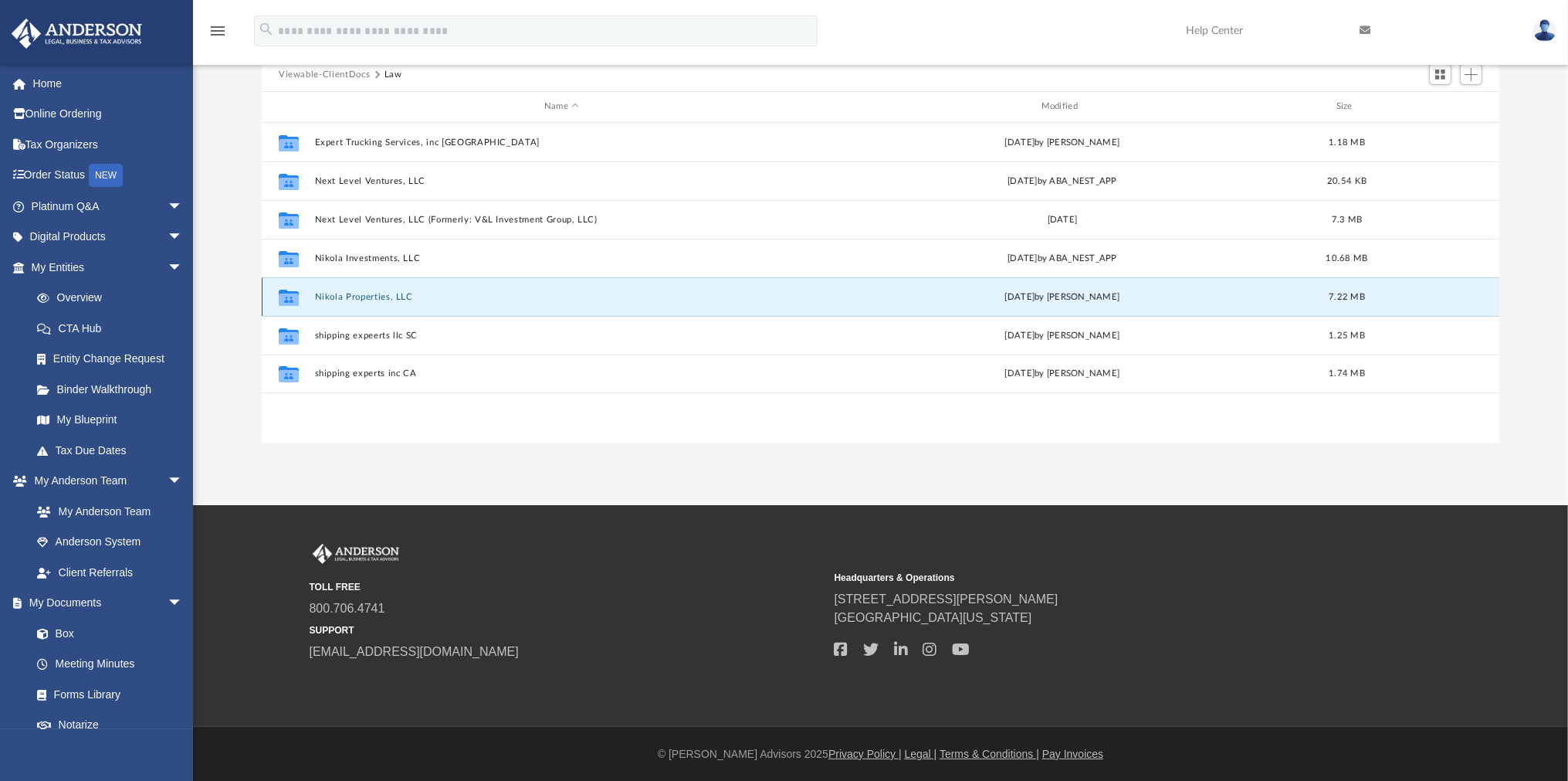
click at [332, 295] on button "Nikola Properties, LLC" at bounding box center [562, 297] width 494 height 10
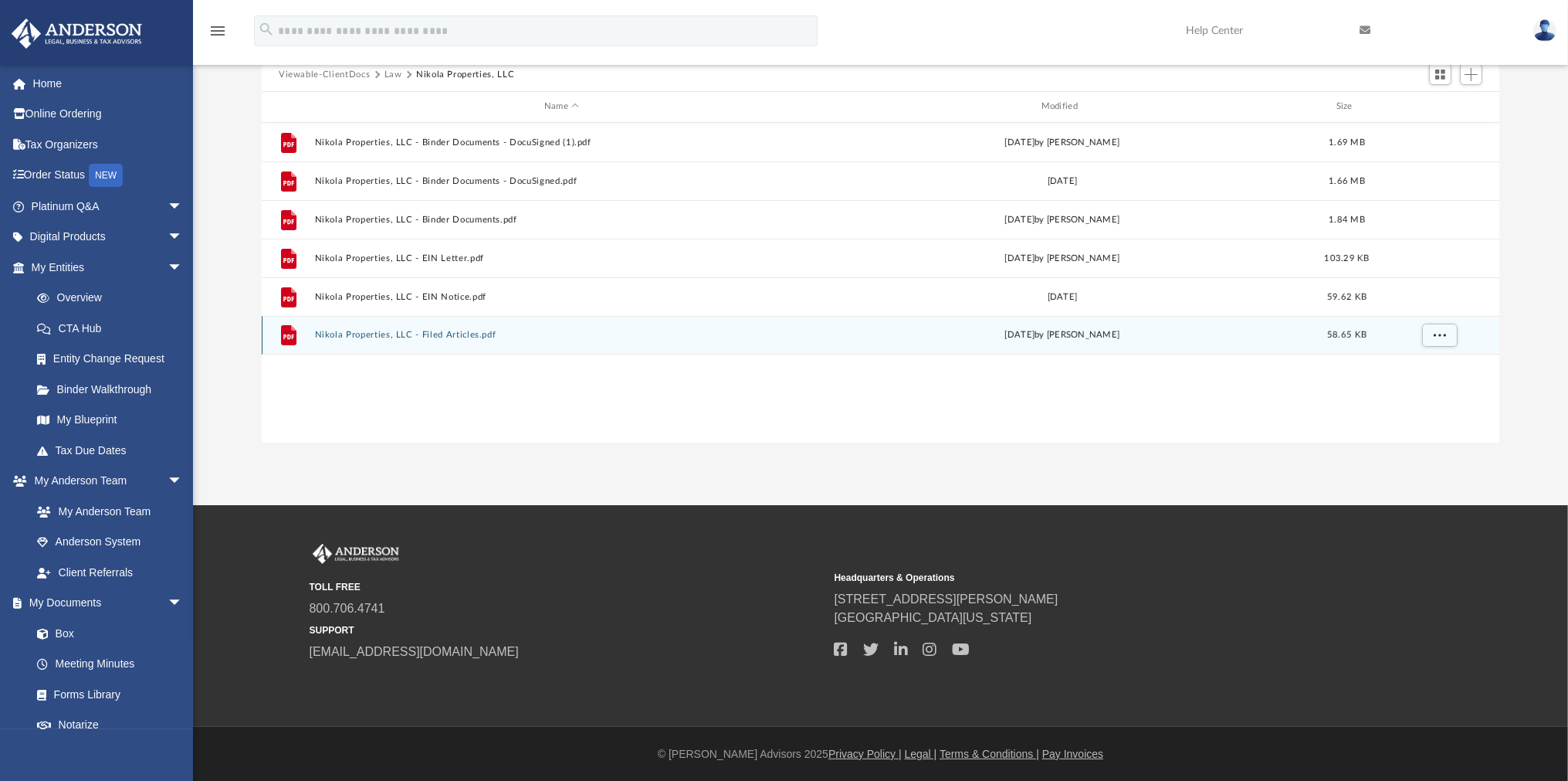
click at [342, 330] on button "Nikola Properties, LLC - Filed Articles.pdf" at bounding box center [562, 335] width 494 height 10
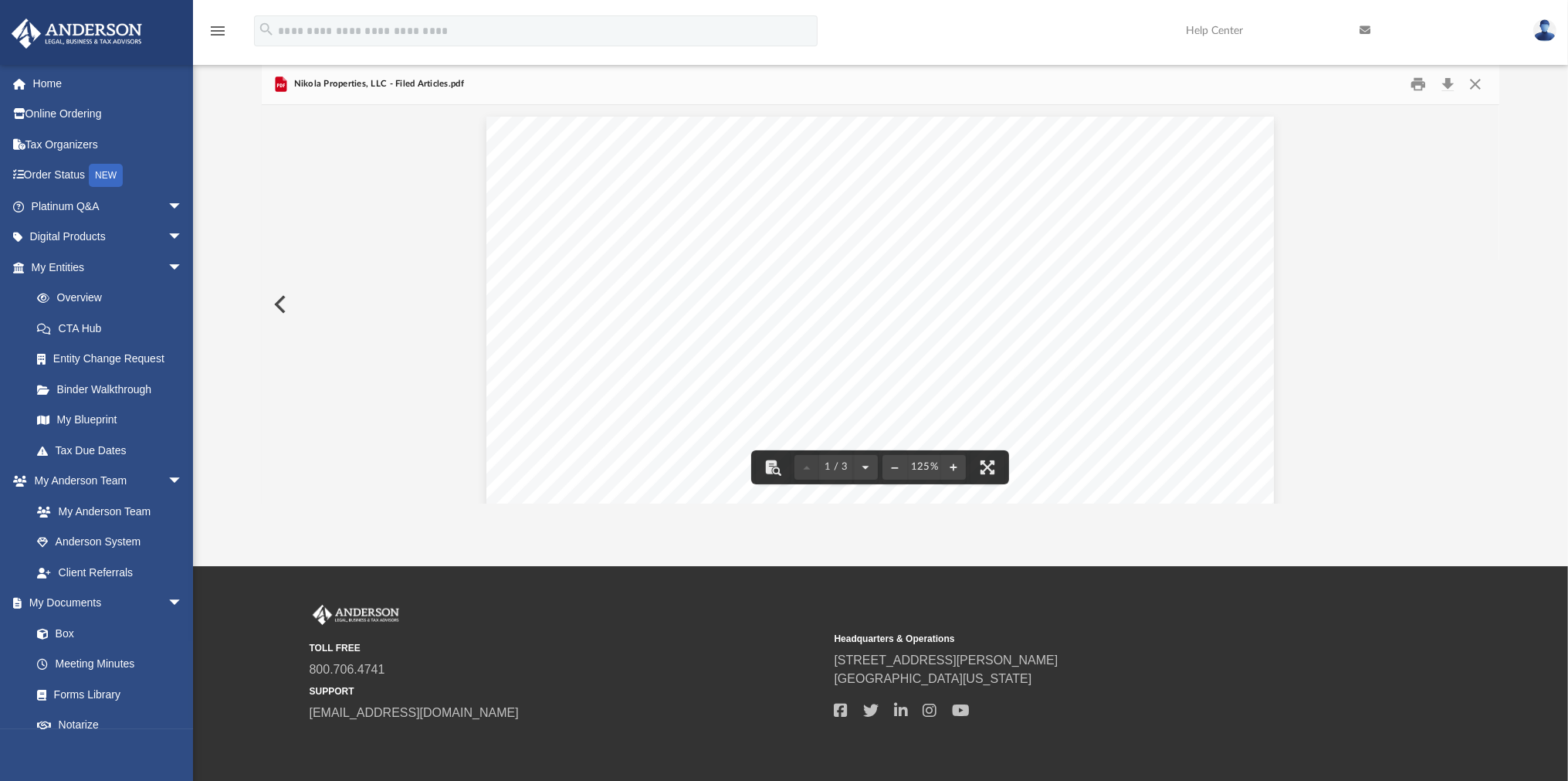
scroll to position [34, 0]
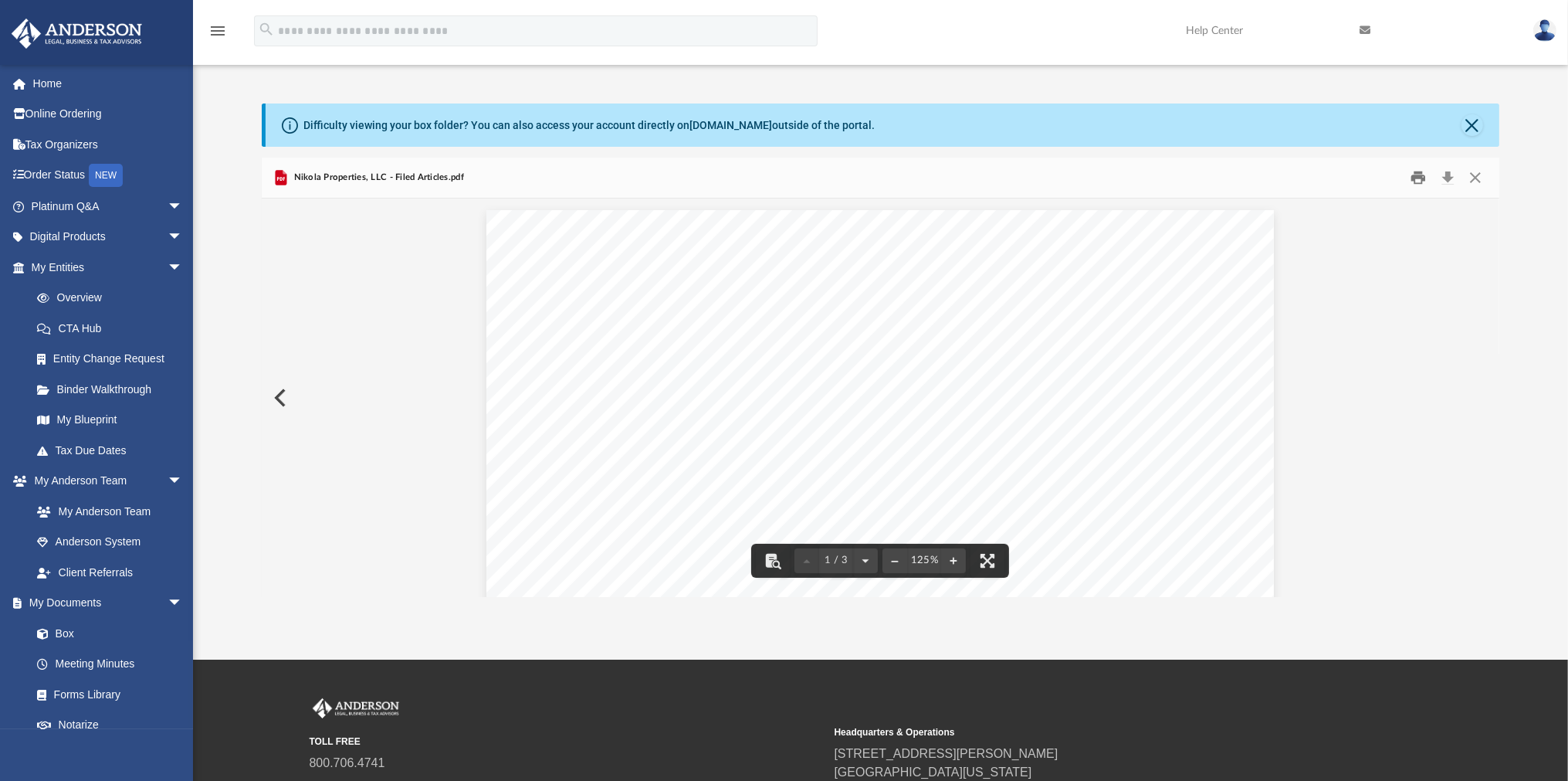
click at [1413, 180] on button "Print" at bounding box center [1419, 178] width 31 height 24
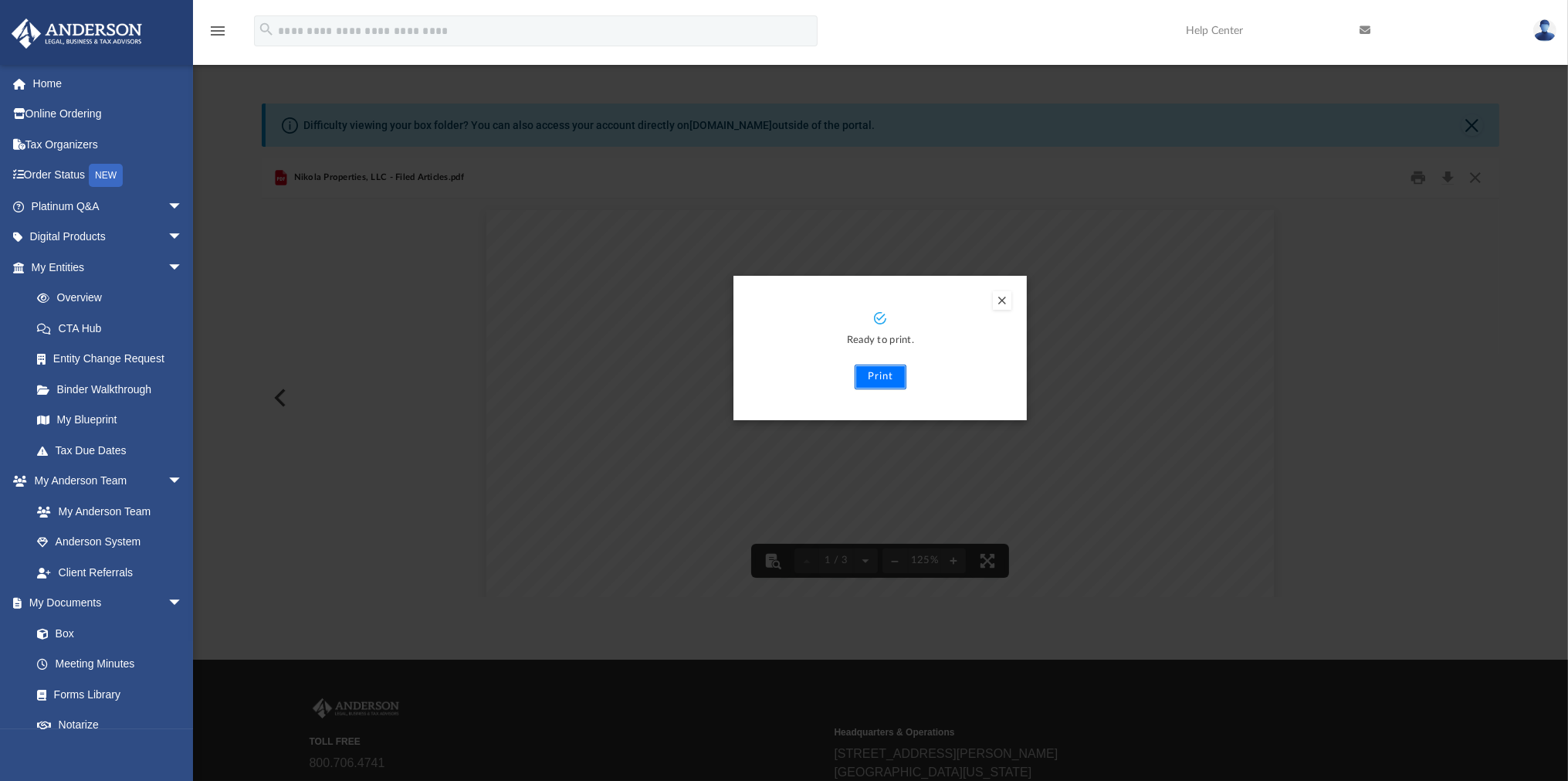
click at [877, 381] on button "Print" at bounding box center [881, 377] width 52 height 25
